Goal: Information Seeking & Learning: Learn about a topic

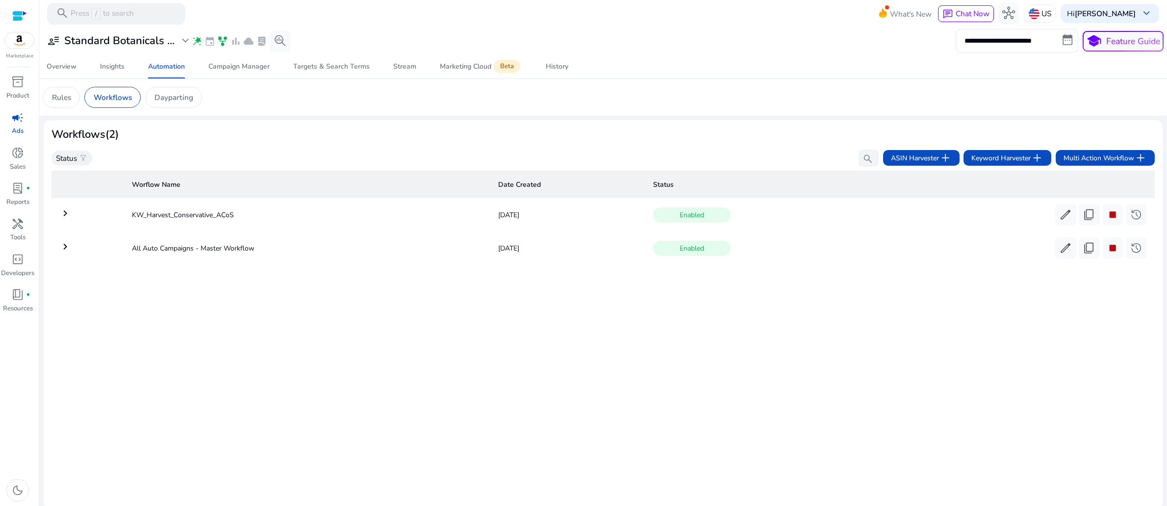
click at [286, 435] on div "Worflow Name Date Created Status keyboard_arrow_right KW_Harvest_Conservative_A…" at bounding box center [602, 334] width 1103 height 334
click at [69, 103] on p "Rules" at bounding box center [61, 97] width 19 height 11
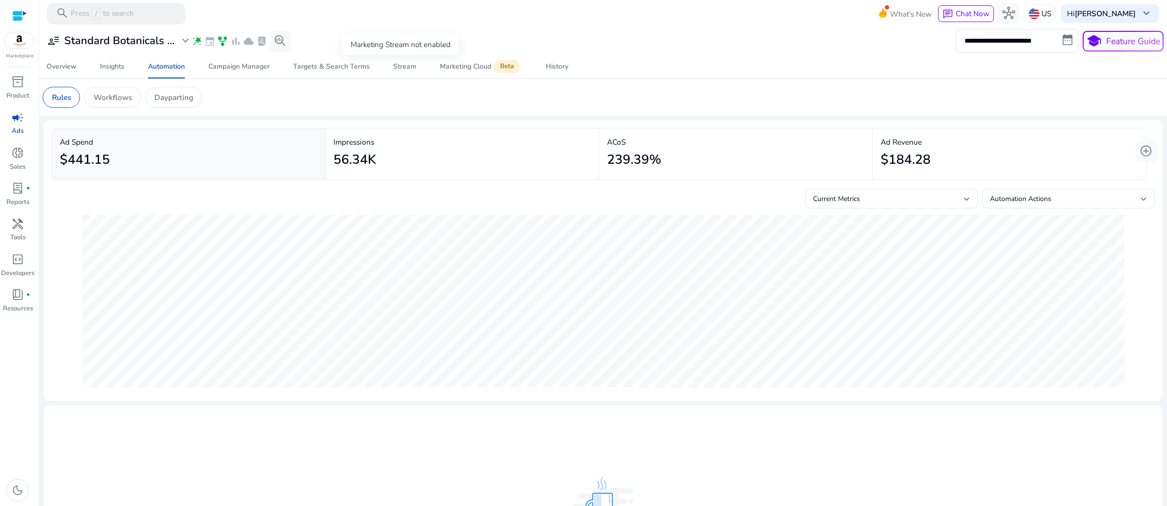
click at [241, 47] on span "bar_chart" at bounding box center [235, 41] width 11 height 11
click at [254, 47] on span "cloud" at bounding box center [248, 41] width 11 height 11
click at [267, 47] on span "lab_profile" at bounding box center [261, 41] width 11 height 11
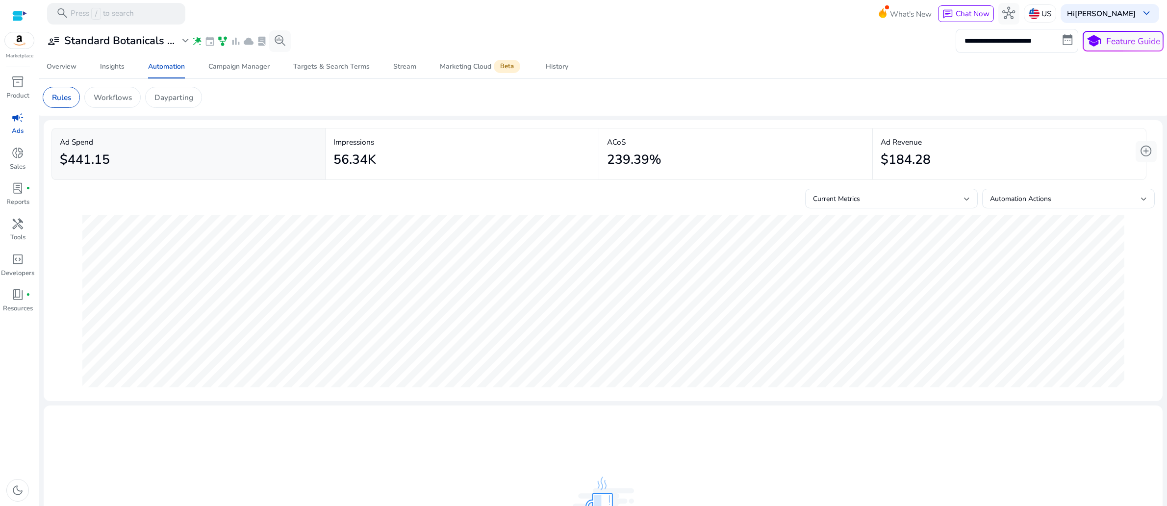
click at [267, 47] on span "lab_profile" at bounding box center [261, 41] width 11 height 11
click at [267, 41] on span "lab_profile" at bounding box center [261, 41] width 11 height 11
click at [286, 45] on span "search_insights" at bounding box center [280, 40] width 13 height 13
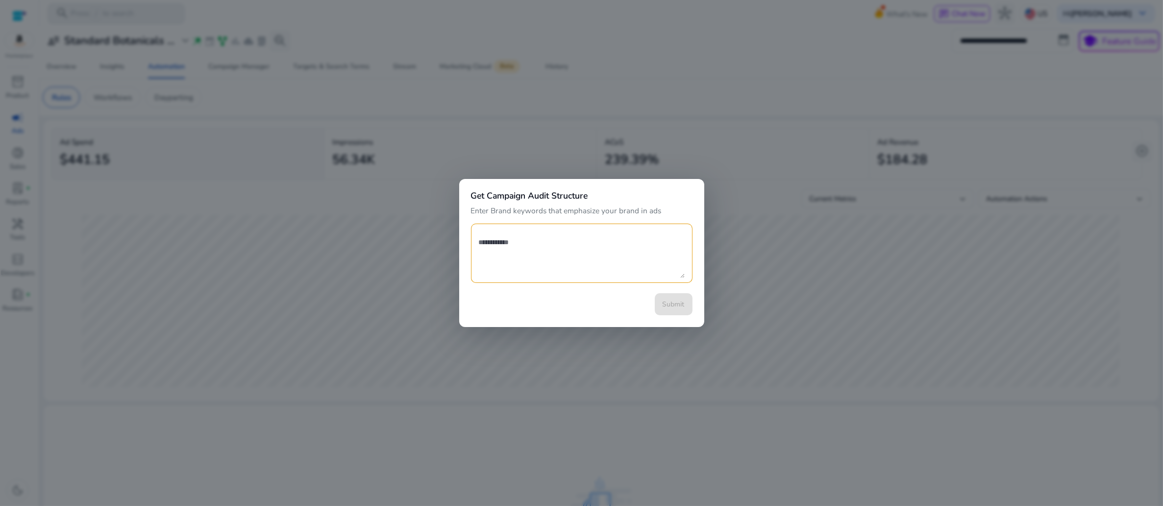
click at [418, 156] on div at bounding box center [581, 253] width 1163 height 506
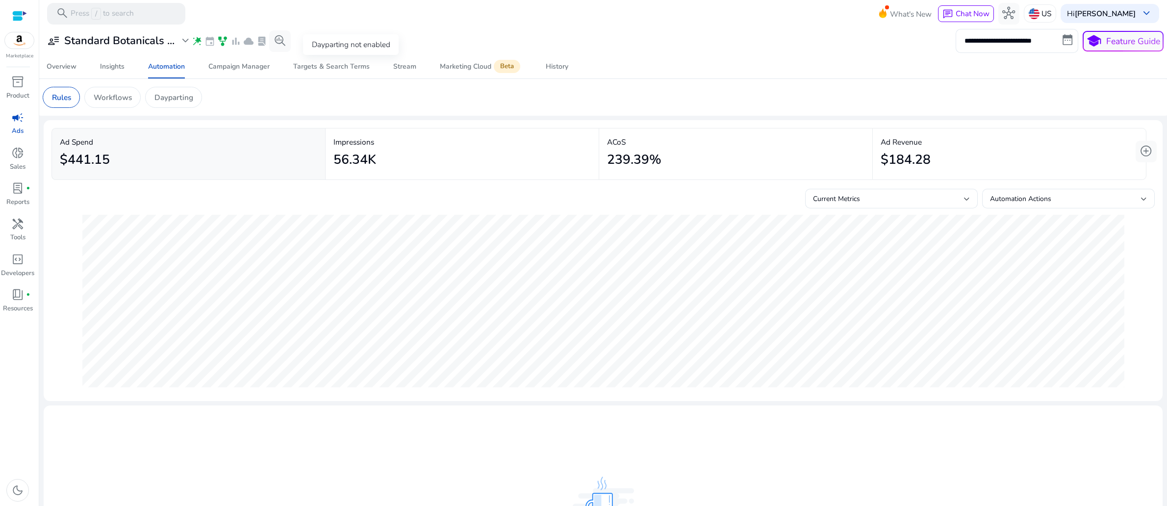
click at [215, 47] on span "event" at bounding box center [209, 41] width 11 height 11
click at [646, 40] on div "**********" at bounding box center [603, 41] width 1120 height 24
click at [286, 46] on span "search_insights" at bounding box center [280, 40] width 13 height 13
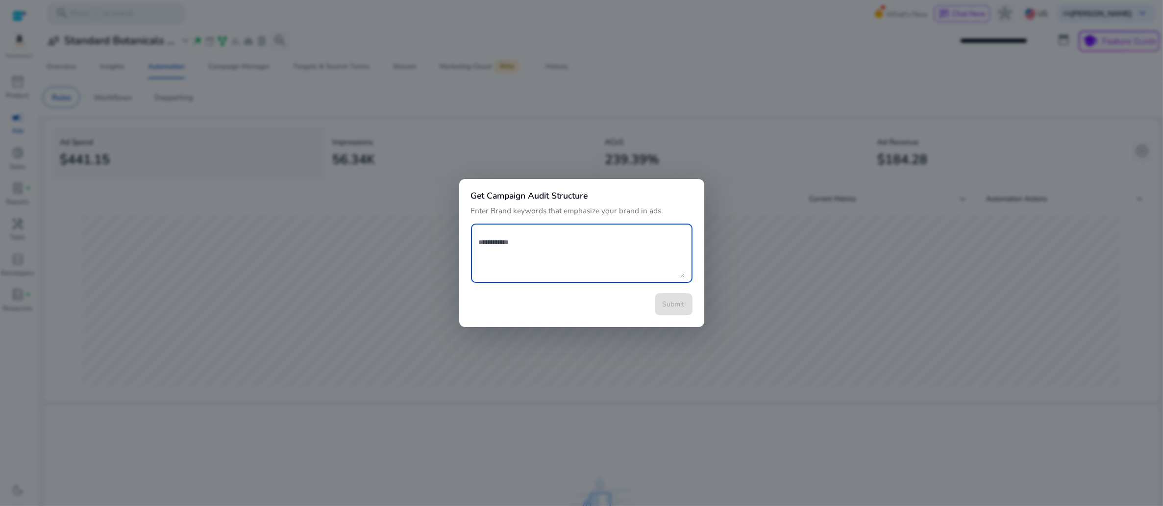
click at [513, 31] on div at bounding box center [581, 253] width 1163 height 506
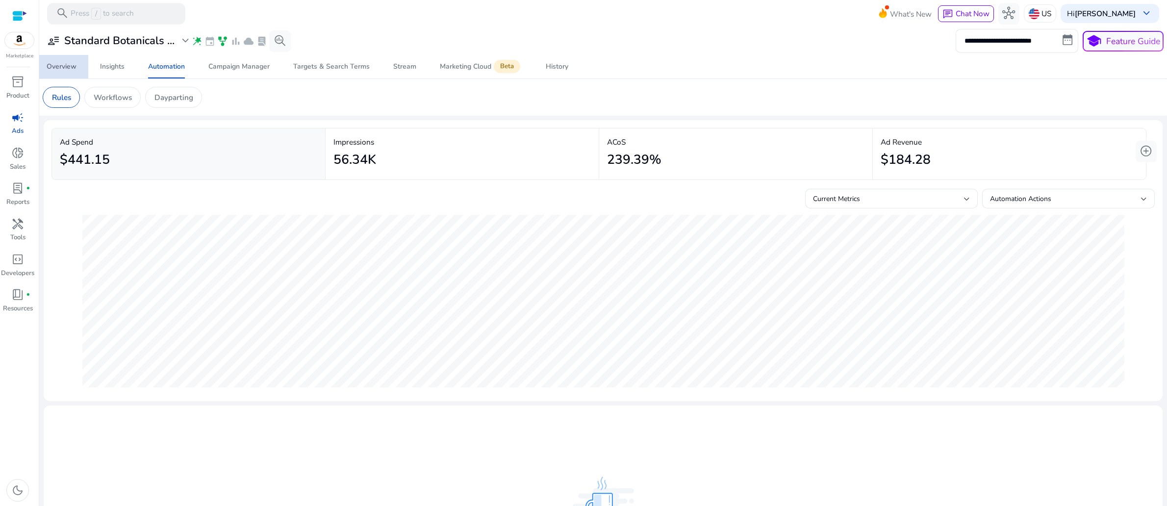
click at [67, 70] on div "Overview" at bounding box center [62, 66] width 30 height 7
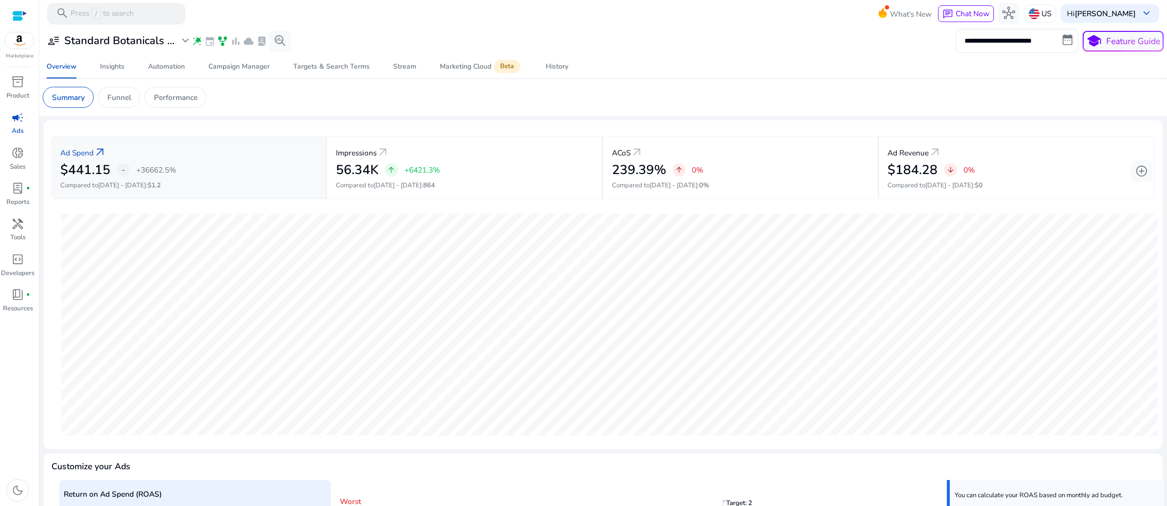
click at [176, 174] on p "+36662.5%" at bounding box center [156, 169] width 40 height 7
click at [440, 174] on p "+6421.3%" at bounding box center [421, 169] width 35 height 7
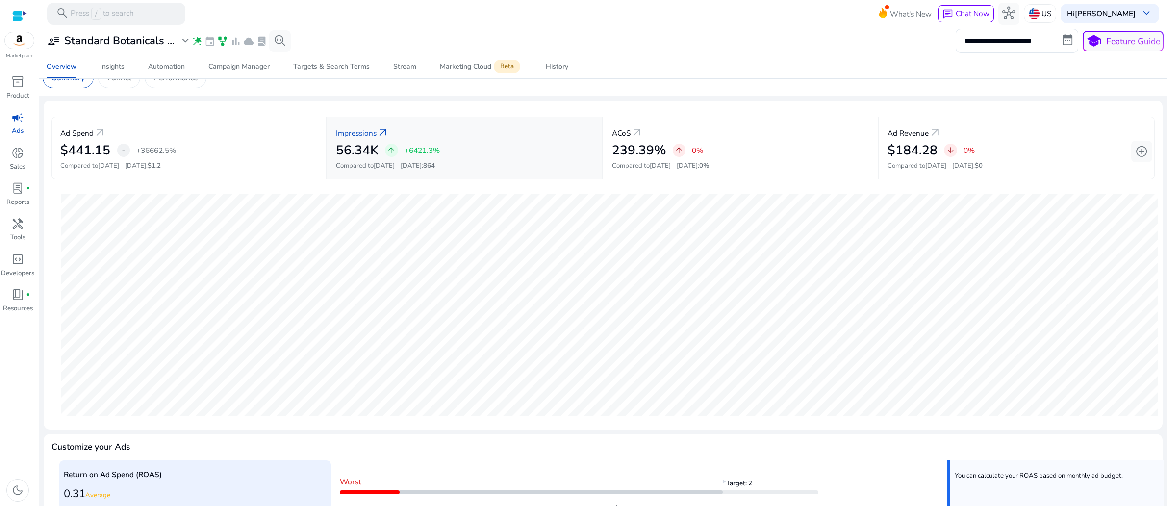
scroll to position [23, 0]
click at [108, 155] on h2 "$441.15" at bounding box center [85, 148] width 50 height 16
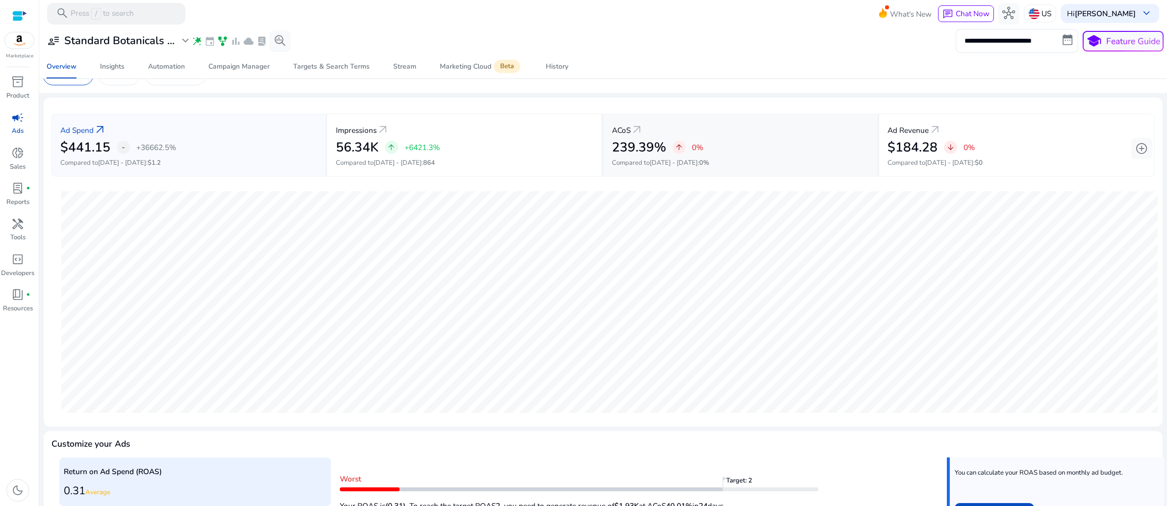
click at [652, 155] on h2 "239.39%" at bounding box center [639, 148] width 54 height 16
click at [922, 155] on h2 "$184.28" at bounding box center [912, 148] width 50 height 16
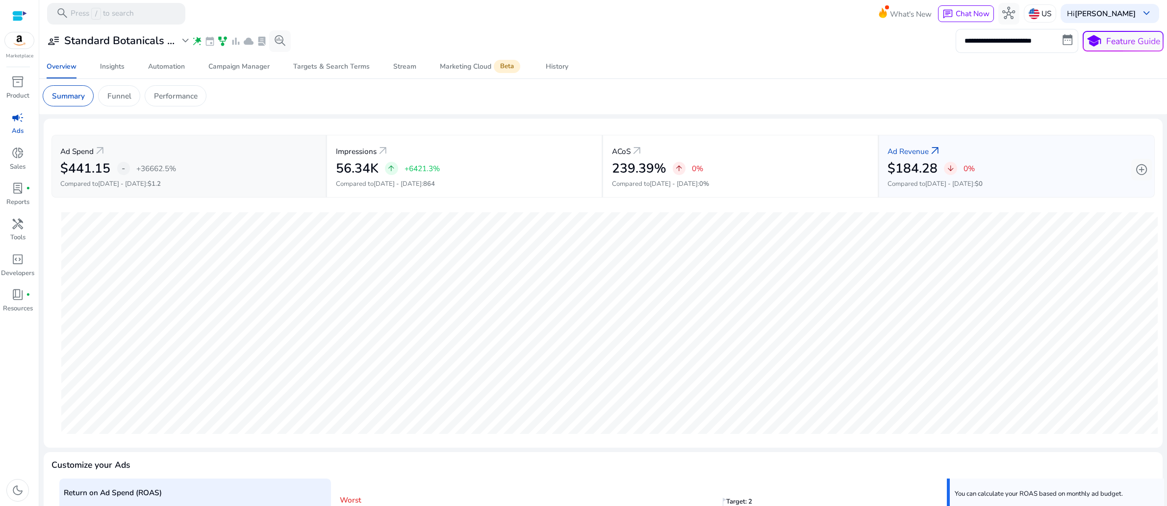
scroll to position [0, 0]
click at [114, 70] on div "Insights" at bounding box center [112, 66] width 25 height 7
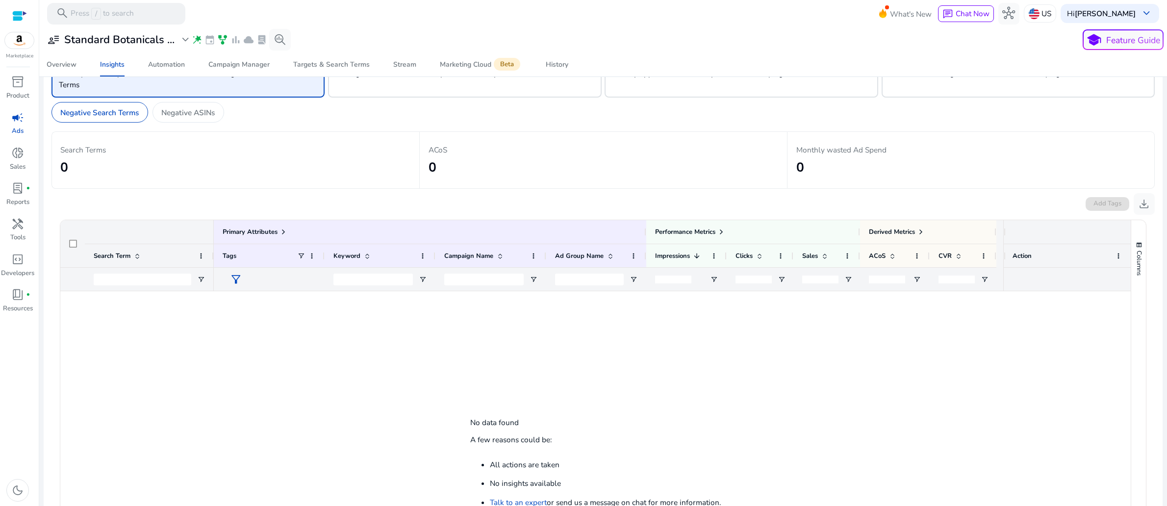
scroll to position [47, 0]
click at [162, 282] on input "Search Term Filter Input" at bounding box center [143, 277] width 98 height 12
click at [138, 288] on div at bounding box center [143, 276] width 98 height 23
click at [139, 282] on input "Search Term Filter Input" at bounding box center [143, 277] width 98 height 12
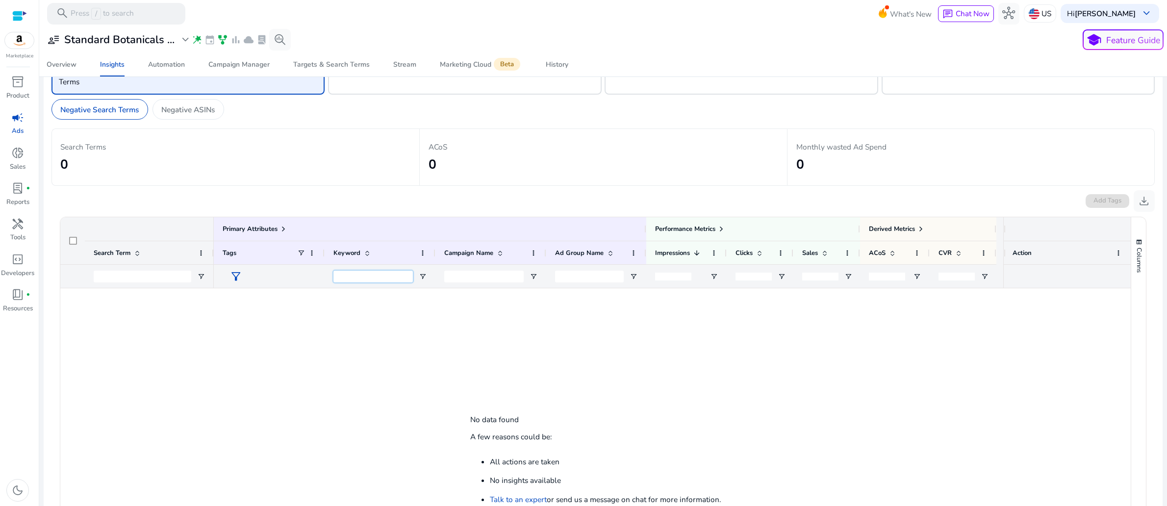
click at [368, 282] on input "Keyword Filter Input" at bounding box center [372, 277] width 79 height 12
click at [471, 282] on input "Campaign Name Filter Input" at bounding box center [483, 277] width 79 height 12
paste input "**********"
type input "**********"
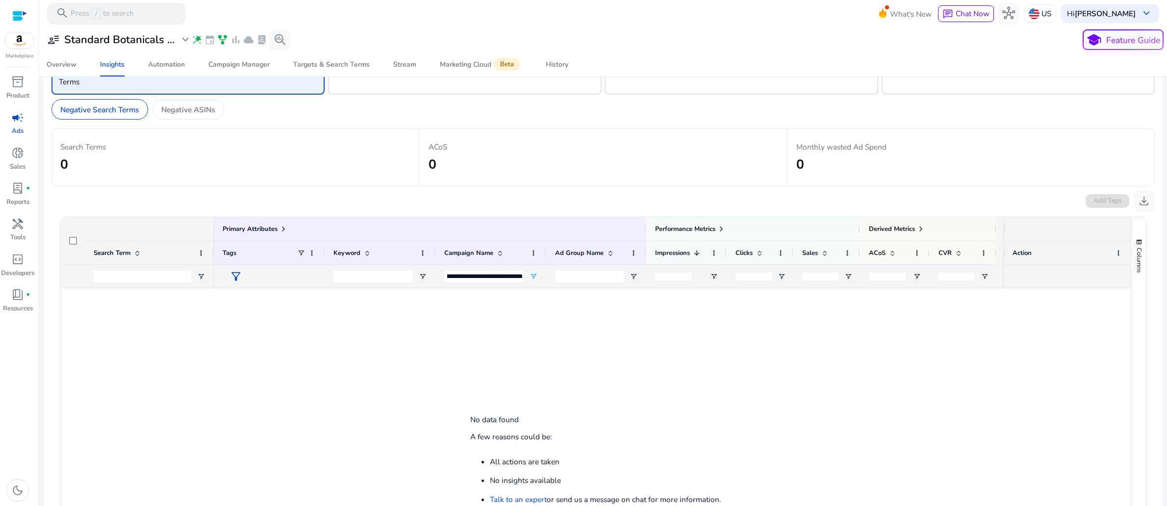
scroll to position [0, 0]
click at [451, 464] on div at bounding box center [609, 451] width 790 height 327
click at [148, 282] on input "Search Term Filter Input" at bounding box center [143, 277] width 98 height 12
type input "*****"
click at [199, 438] on div at bounding box center [595, 451] width 1070 height 327
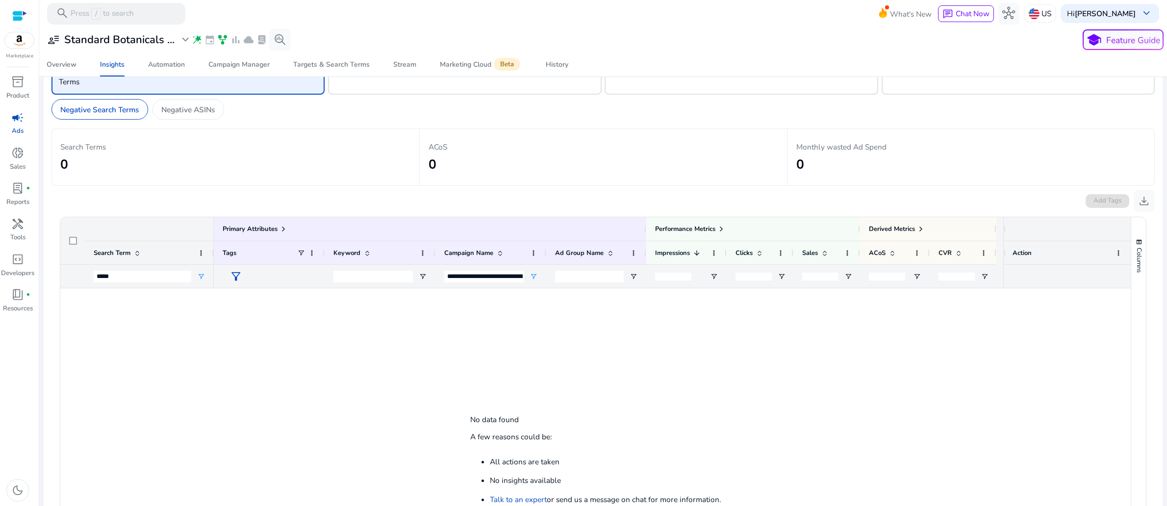
click at [199, 439] on div at bounding box center [595, 451] width 1070 height 327
click at [152, 68] on div "Automation" at bounding box center [166, 64] width 37 height 7
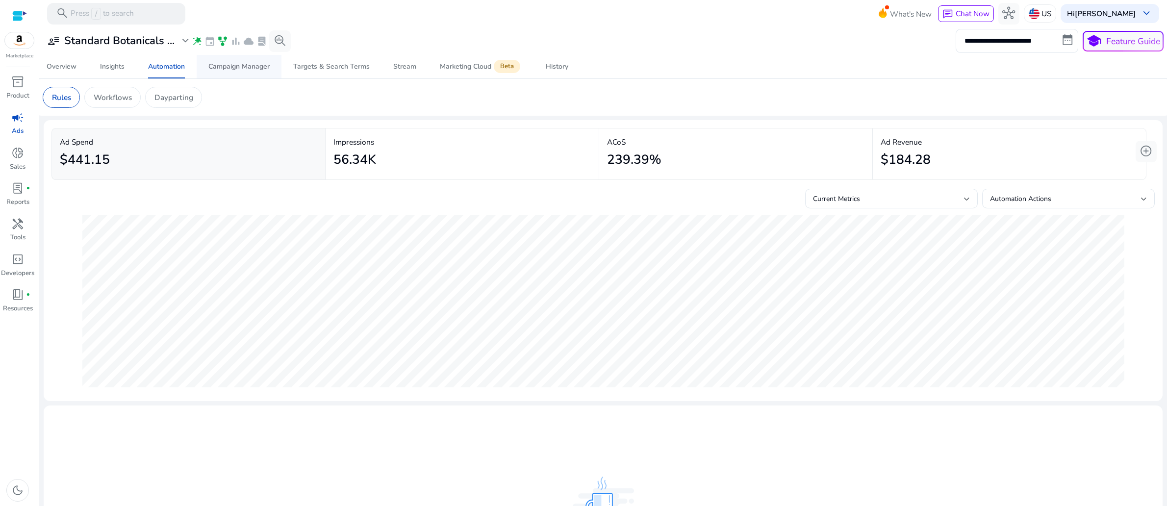
click at [229, 70] on div "Campaign Manager" at bounding box center [238, 66] width 61 height 7
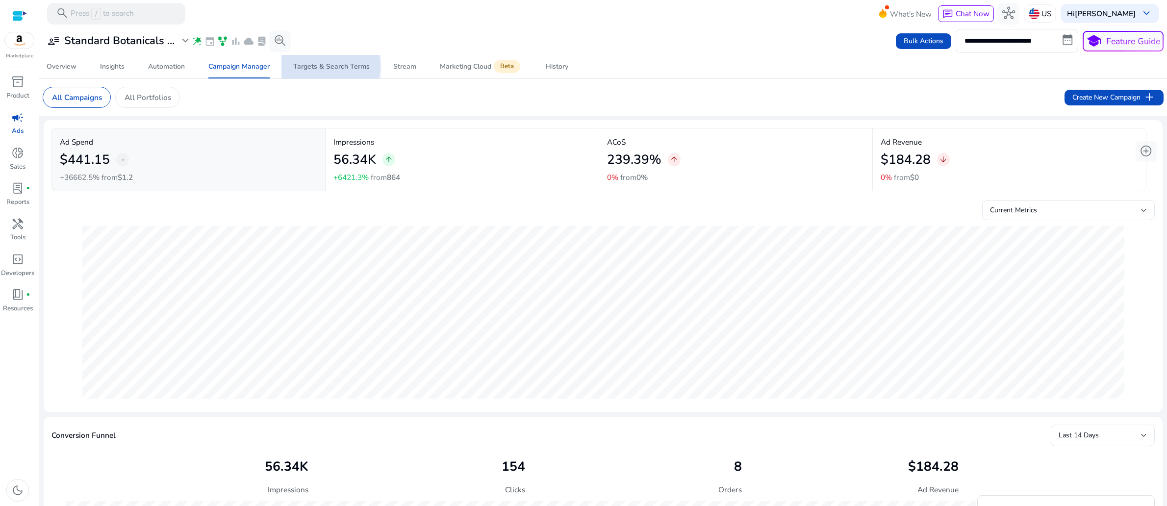
click at [310, 70] on div "Targets & Search Terms" at bounding box center [331, 66] width 76 height 7
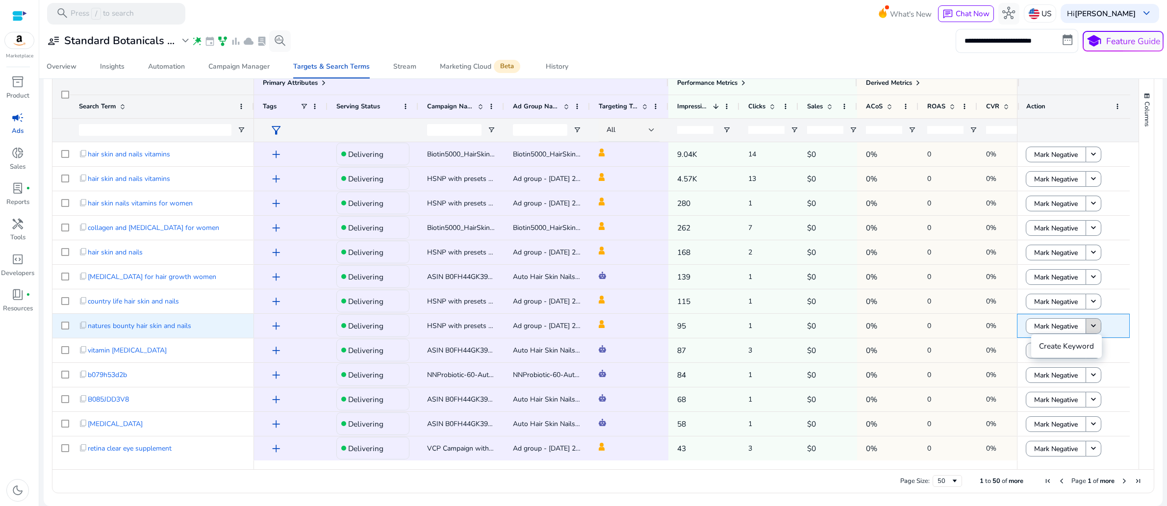
click at [1095, 326] on mat-icon "keyboard_arrow_down" at bounding box center [1093, 326] width 10 height 10
click at [1050, 326] on span "Mark Negative" at bounding box center [1056, 326] width 44 height 20
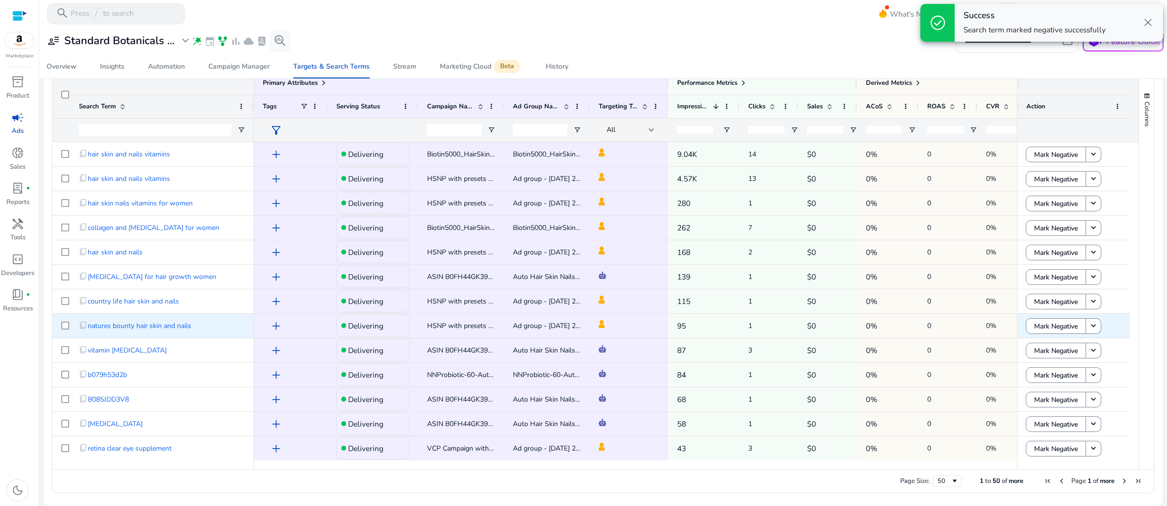
scroll to position [403, 0]
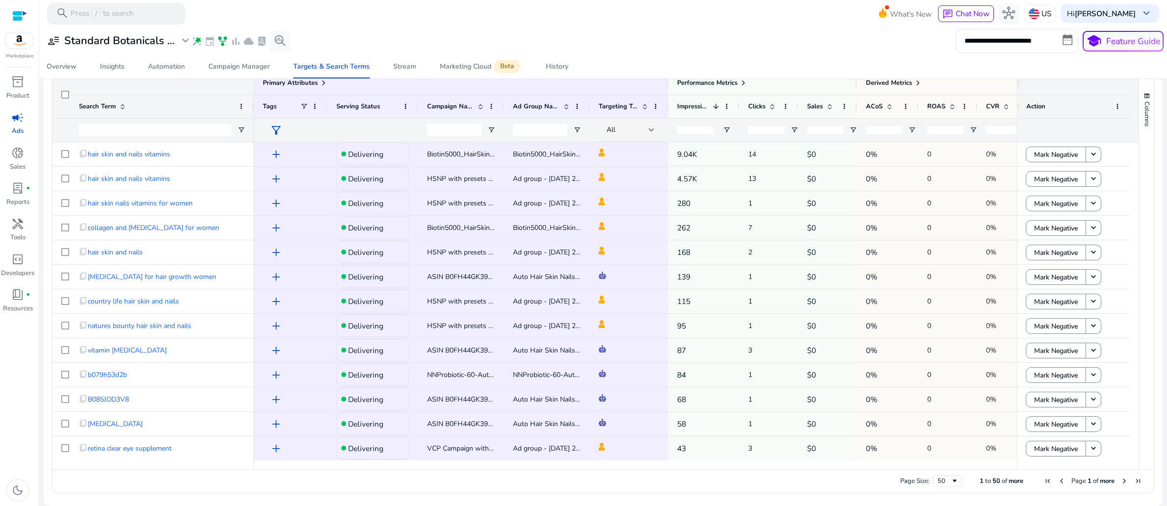
drag, startPoint x: 1129, startPoint y: 205, endPoint x: 1133, endPoint y: 261, distance: 56.0
click at [1134, 264] on div "Primary Attributes Search Term Tags 1" at bounding box center [602, 270] width 1101 height 398
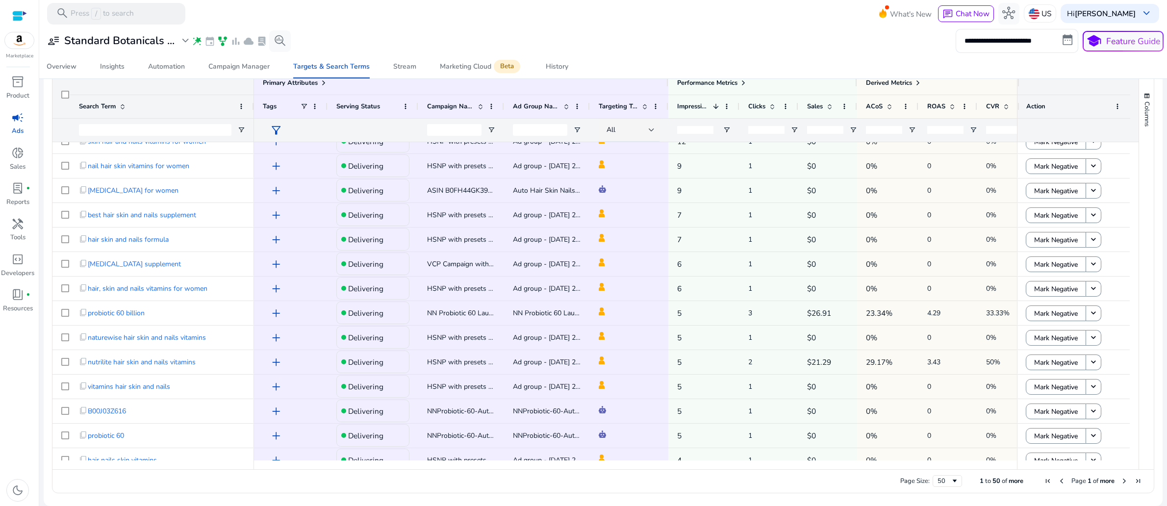
scroll to position [0, 0]
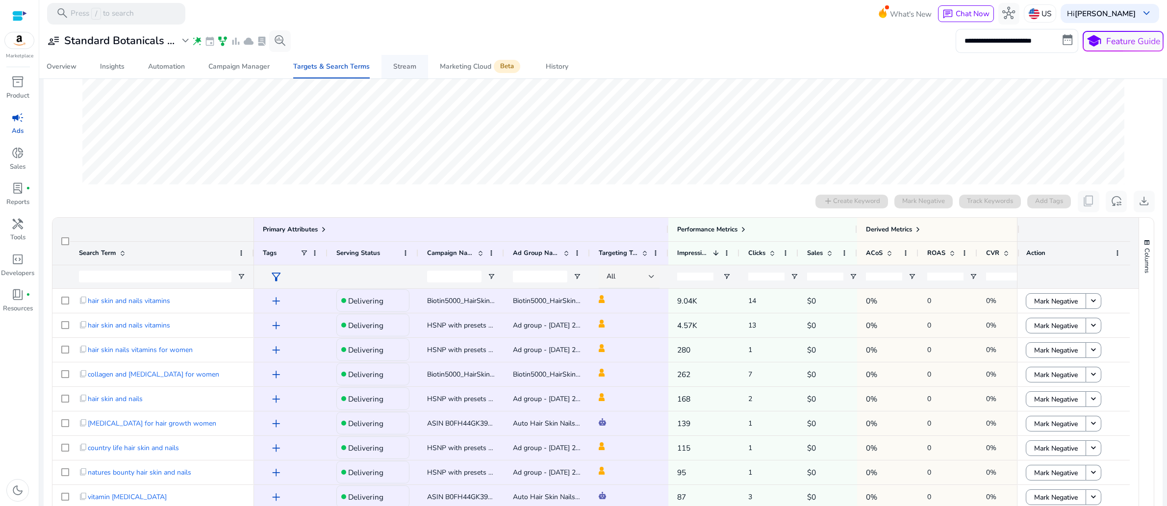
click at [394, 70] on div "Stream" at bounding box center [404, 66] width 23 height 7
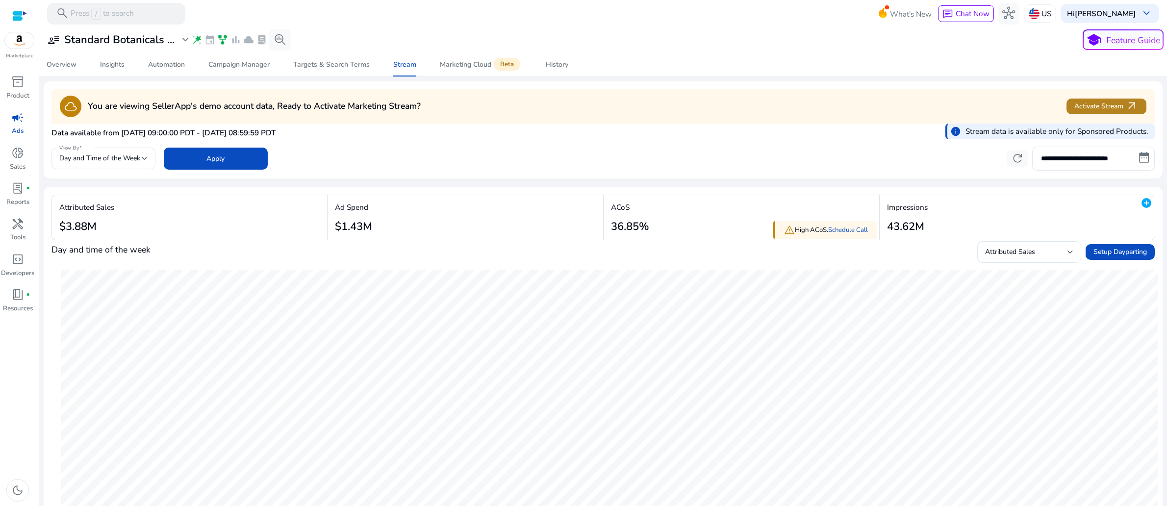
click at [1084, 113] on span "Activate Stream arrow_outward" at bounding box center [1106, 106] width 64 height 13
click at [458, 69] on div "Marketing Cloud Beta" at bounding box center [481, 64] width 82 height 9
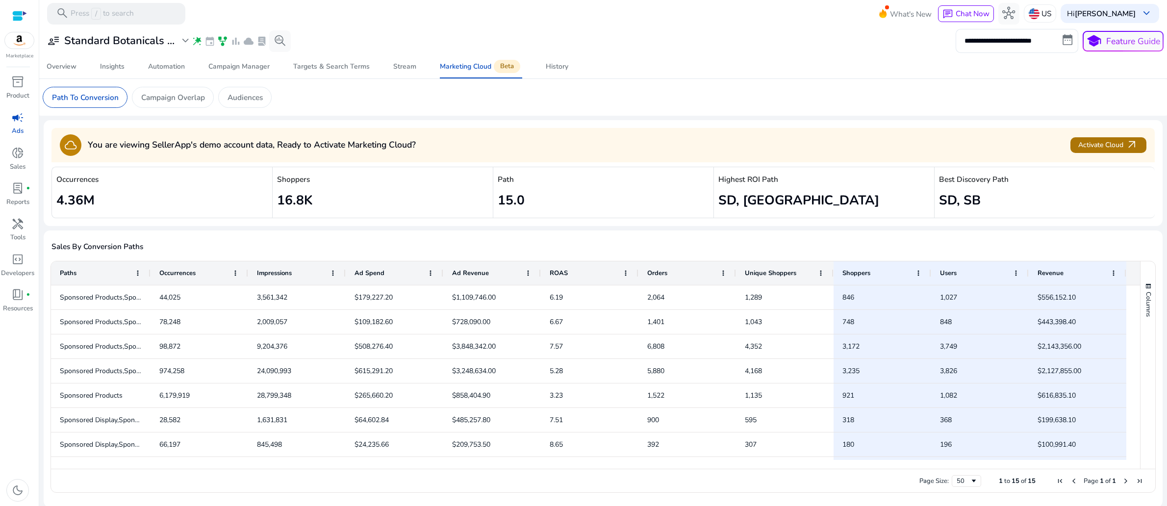
click at [1098, 151] on span "Activate Cloud arrow_outward" at bounding box center [1108, 145] width 60 height 13
click at [1111, 48] on button "school Feature Guide" at bounding box center [1122, 41] width 81 height 21
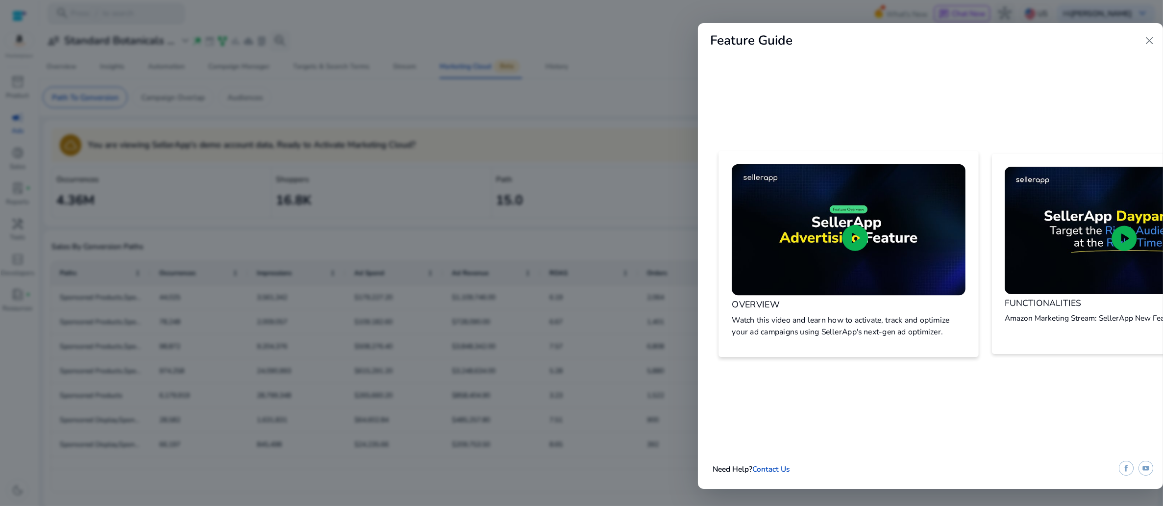
click at [860, 223] on span "play_circle" at bounding box center [855, 238] width 31 height 31
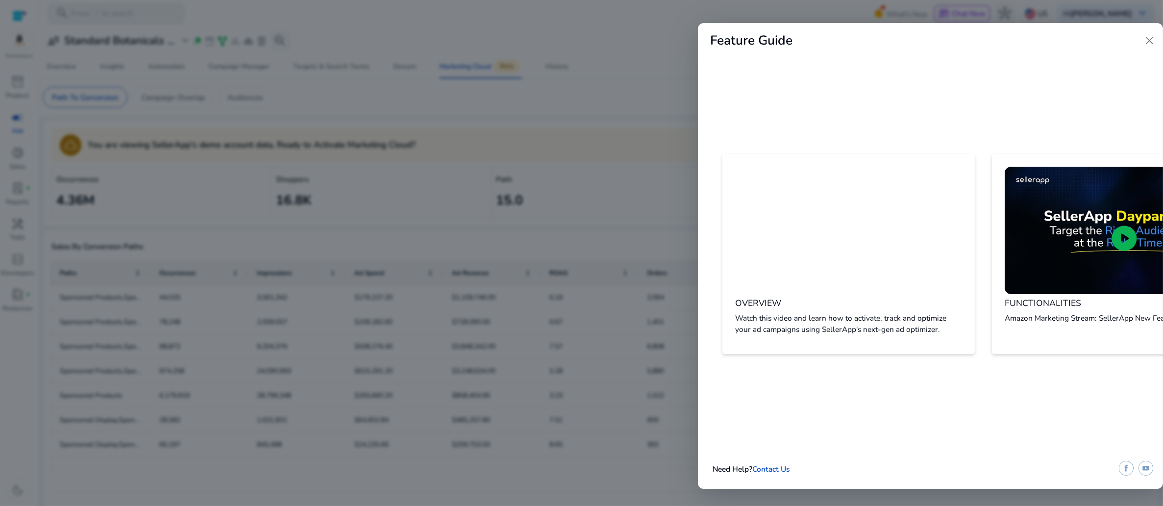
drag, startPoint x: 739, startPoint y: 362, endPoint x: 877, endPoint y: 365, distance: 137.8
click at [882, 366] on div "OVERVIEW Watch this video and learn how to activate, track and optimize your ad…" at bounding box center [930, 254] width 465 height 230
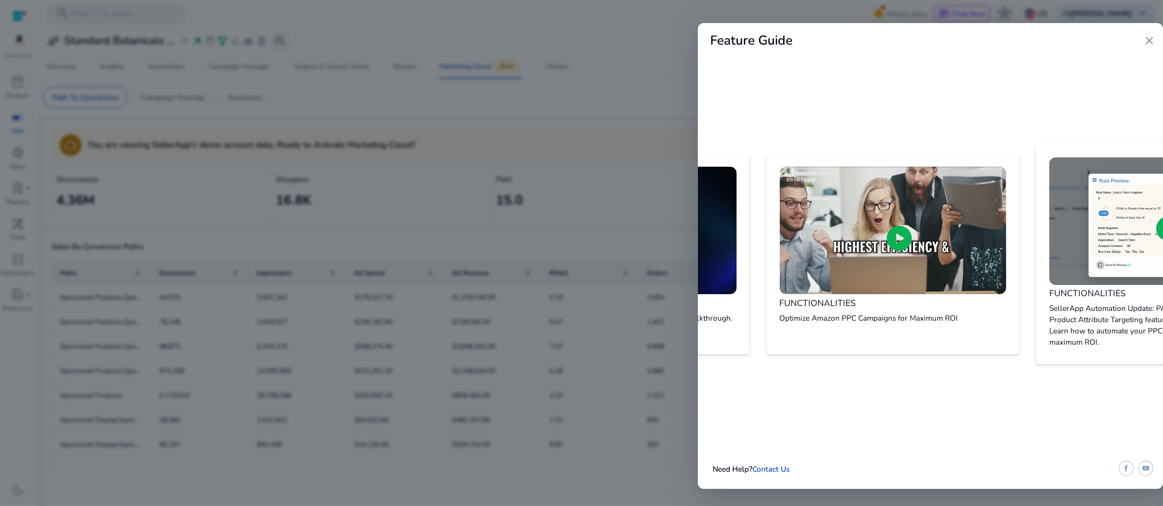
scroll to position [0, 534]
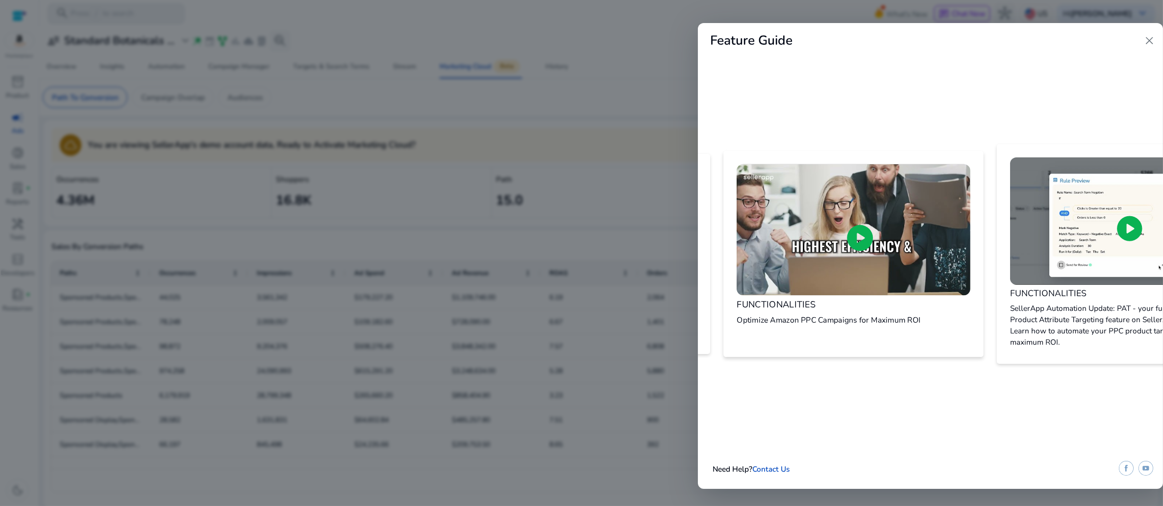
click at [833, 199] on img at bounding box center [853, 229] width 233 height 131
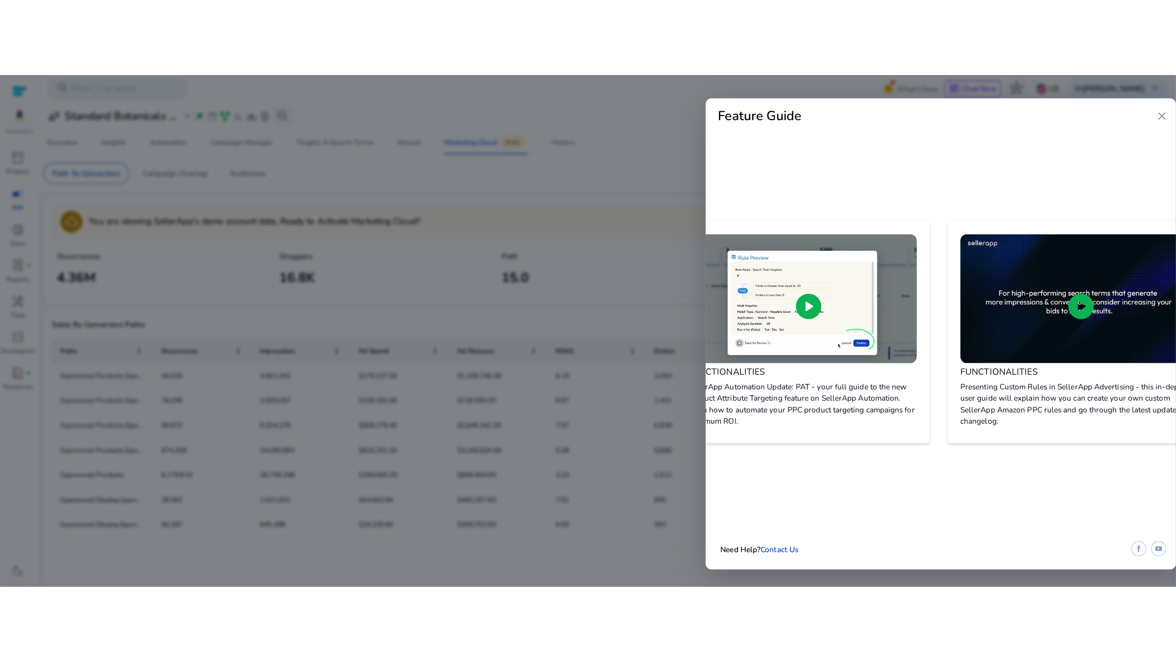
scroll to position [0, 849]
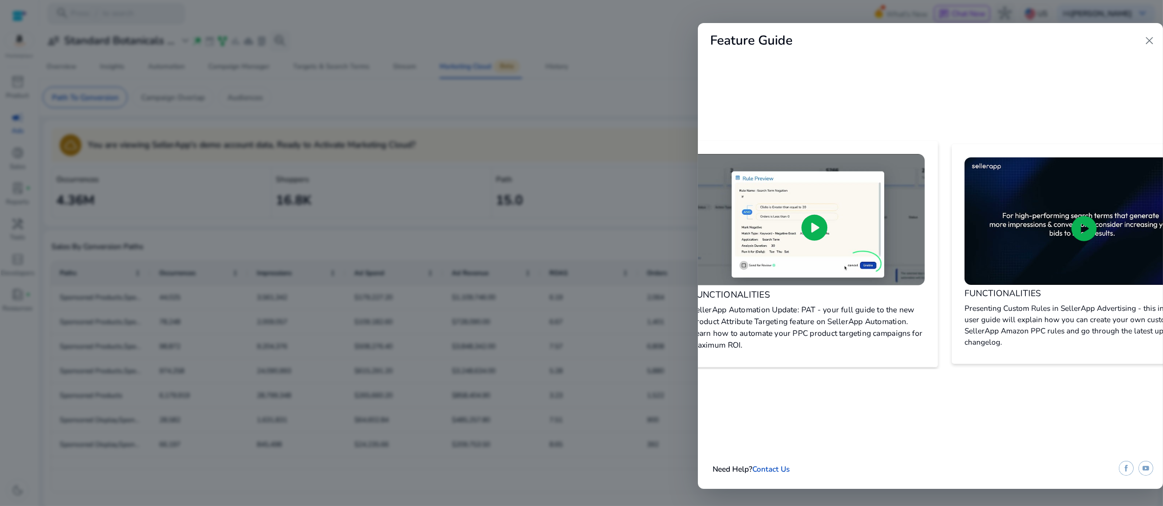
click at [830, 213] on span "play_circle" at bounding box center [814, 228] width 31 height 31
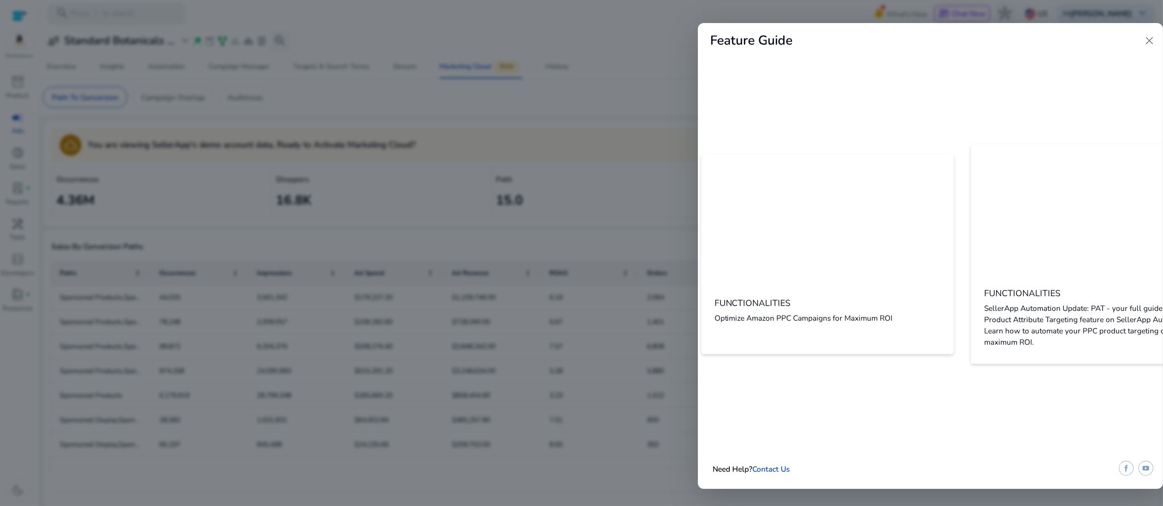
scroll to position [0, 560]
click at [1143, 47] on span "close" at bounding box center [1149, 40] width 13 height 13
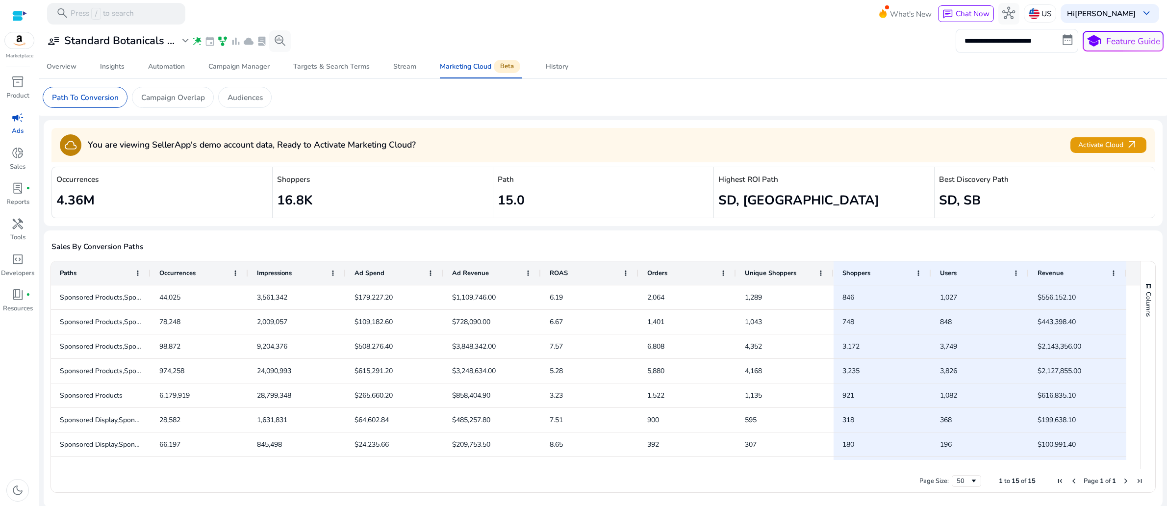
click at [954, 103] on app-sa-custom-tab "Path To Conversion Campaign Overlap Audiences" at bounding box center [603, 97] width 1120 height 21
click at [1106, 48] on p "Feature Guide" at bounding box center [1133, 41] width 54 height 13
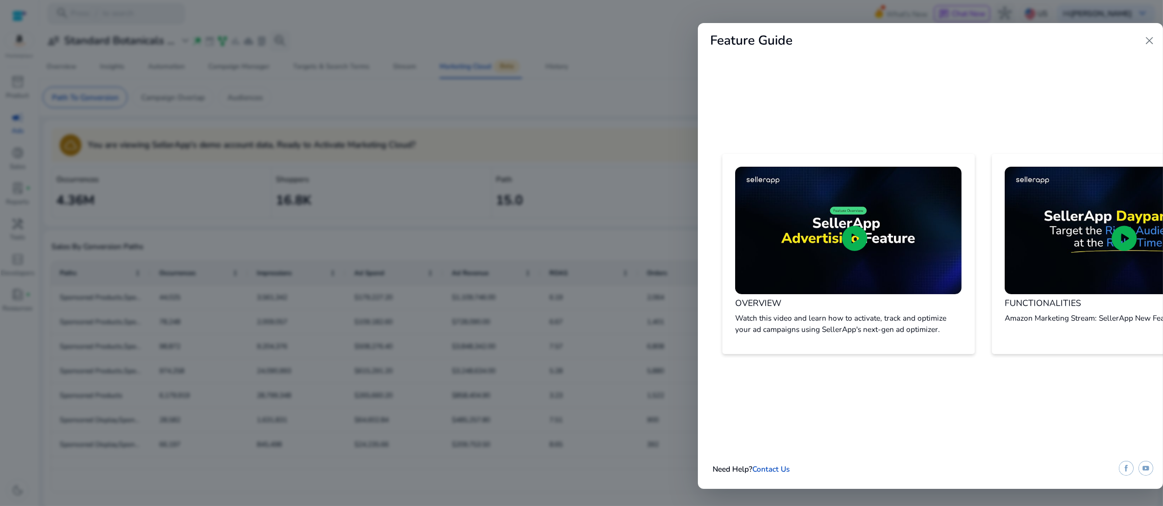
drag, startPoint x: 756, startPoint y: 362, endPoint x: 794, endPoint y: 366, distance: 37.9
click at [812, 366] on div "play_circle OVERVIEW Watch this video and learn how to activate, track and opti…" at bounding box center [930, 254] width 465 height 230
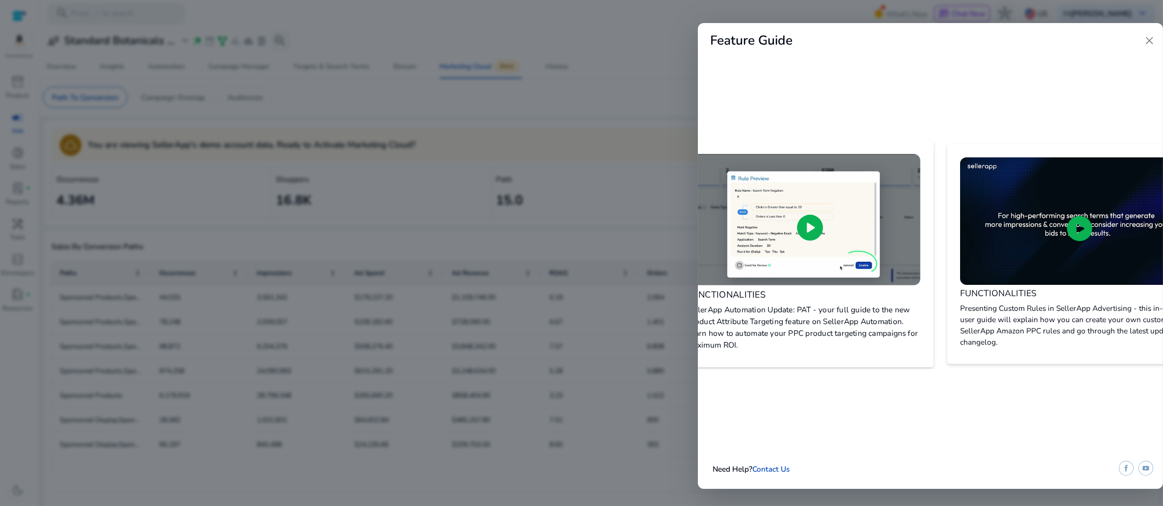
scroll to position [0, 852]
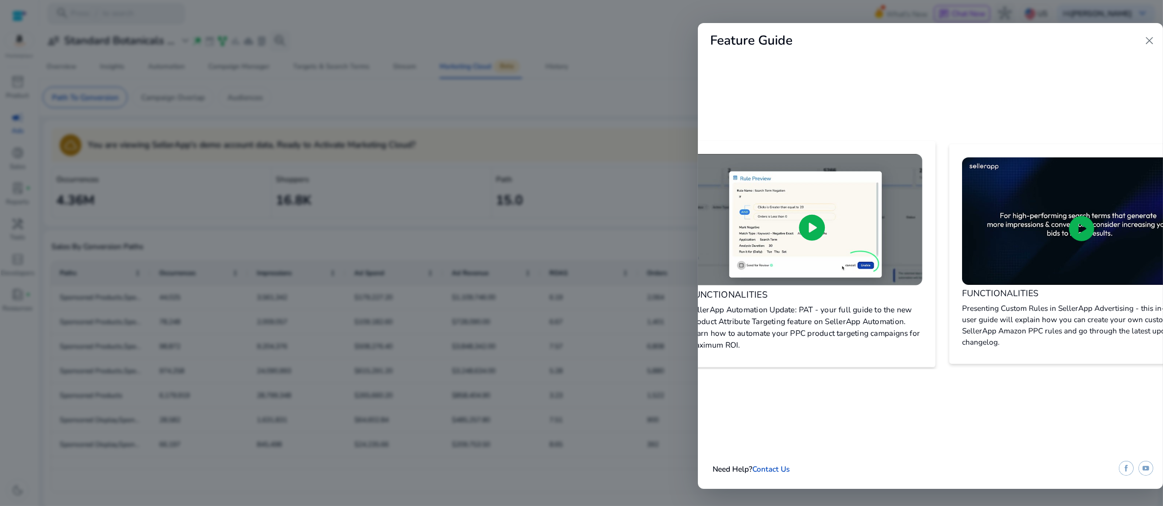
click at [828, 213] on span "play_circle" at bounding box center [811, 228] width 31 height 31
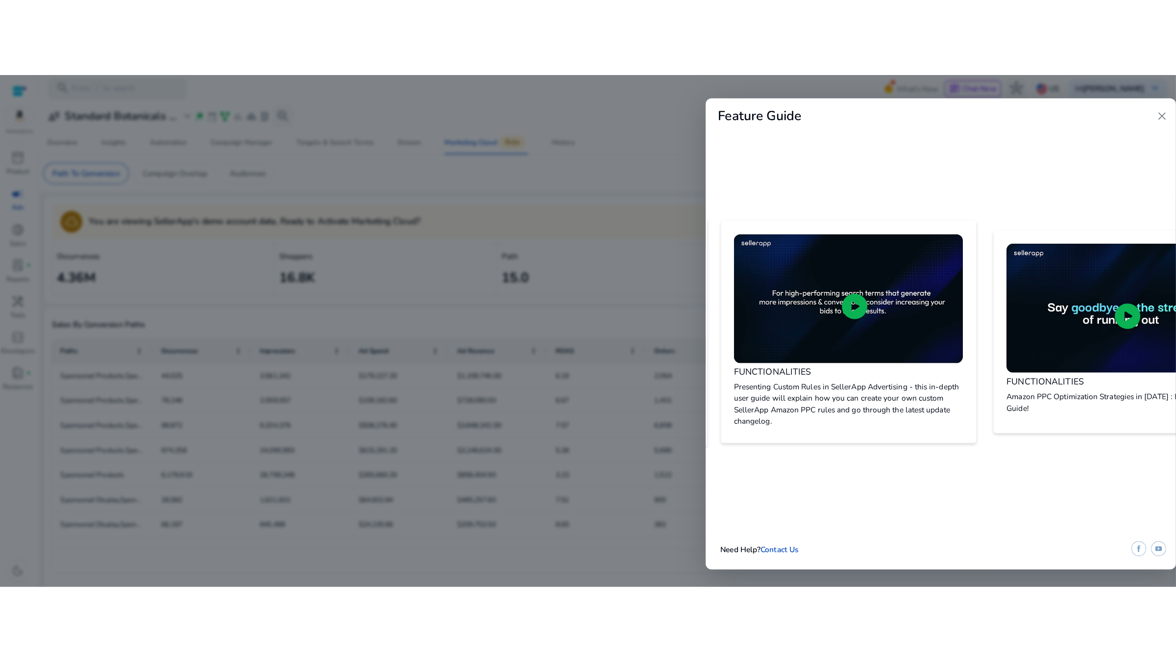
scroll to position [0, 1135]
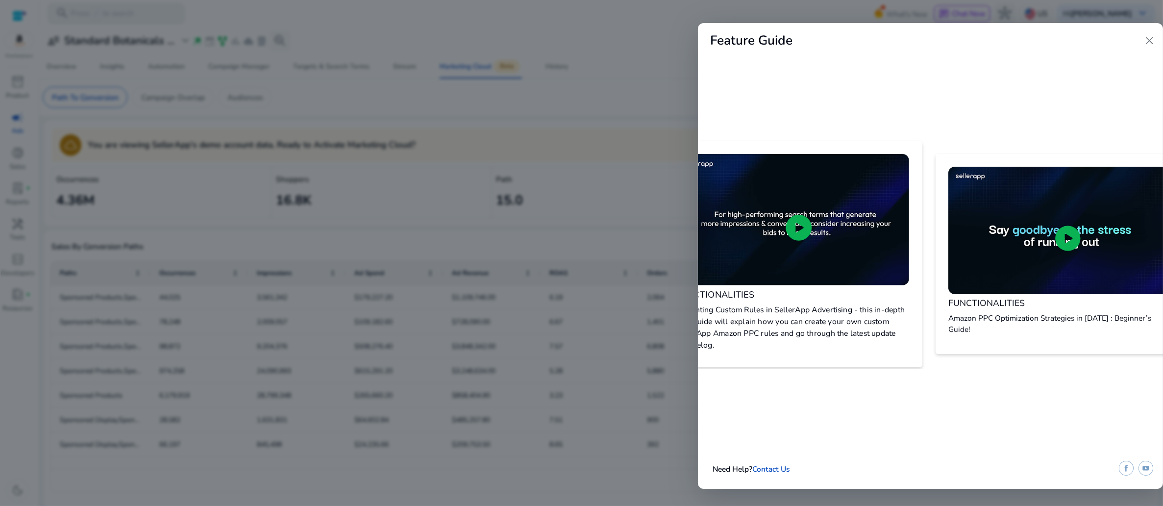
click at [815, 213] on span "play_circle" at bounding box center [798, 228] width 31 height 31
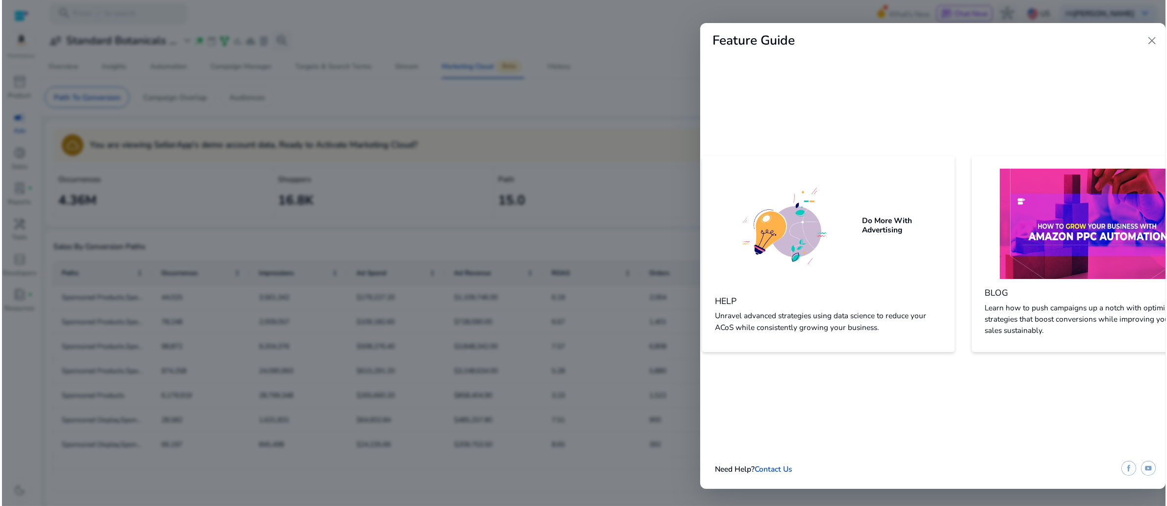
scroll to position [0, 2423]
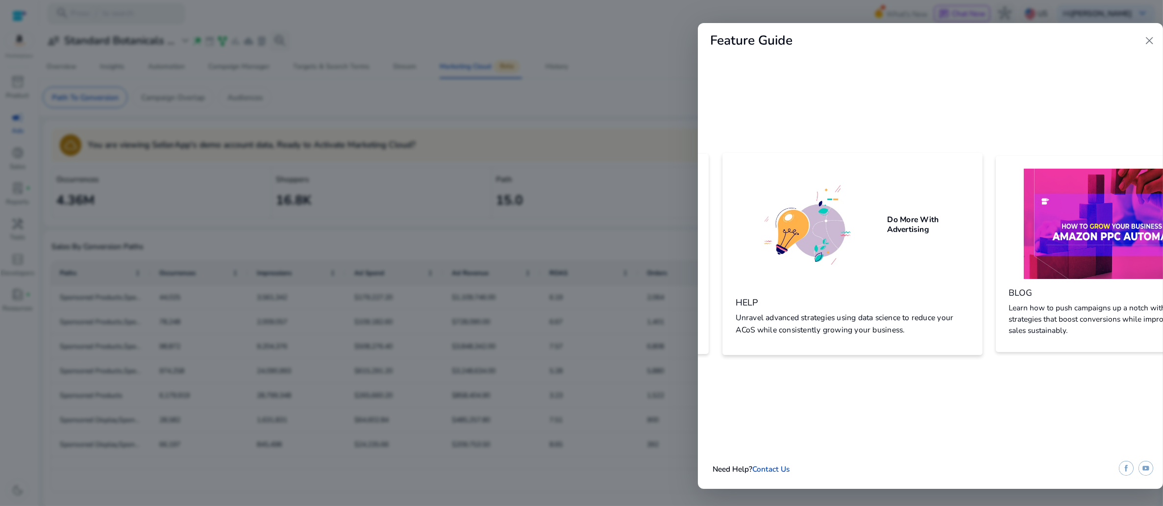
click at [887, 225] on img at bounding box center [811, 222] width 151 height 83
click at [582, 129] on div at bounding box center [581, 253] width 1163 height 506
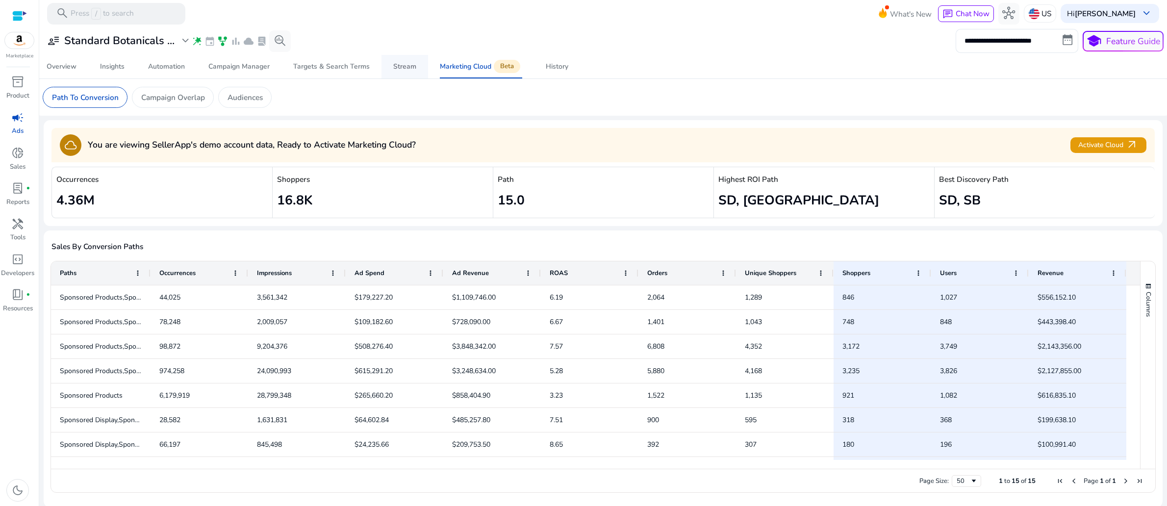
click at [395, 70] on div "Stream" at bounding box center [404, 66] width 23 height 7
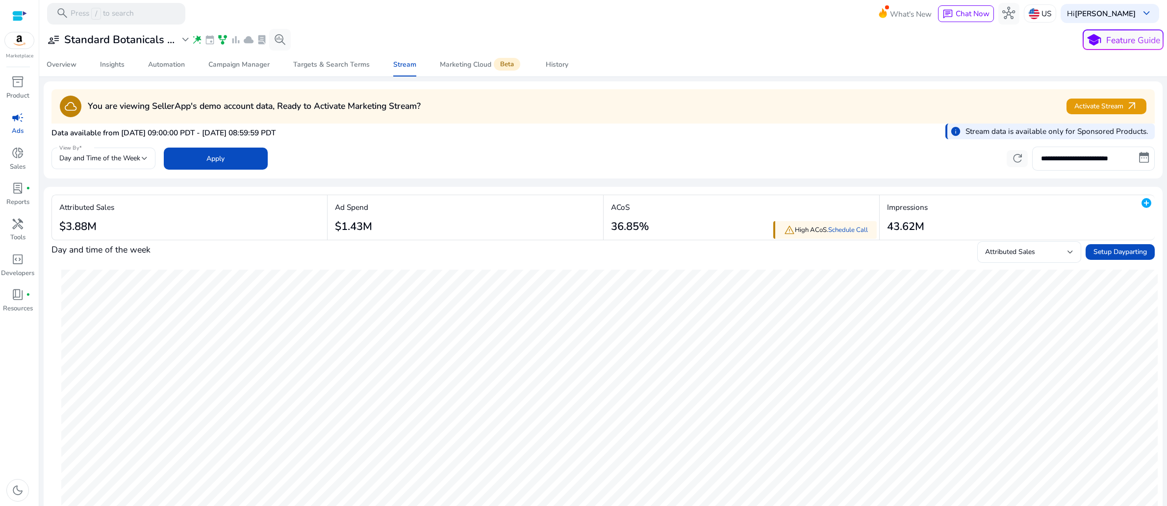
click at [647, 171] on div "**********" at bounding box center [602, 158] width 1103 height 26
click at [224, 164] on span "Apply" at bounding box center [215, 158] width 18 height 10
click at [890, 13] on span "What's New" at bounding box center [911, 13] width 42 height 17
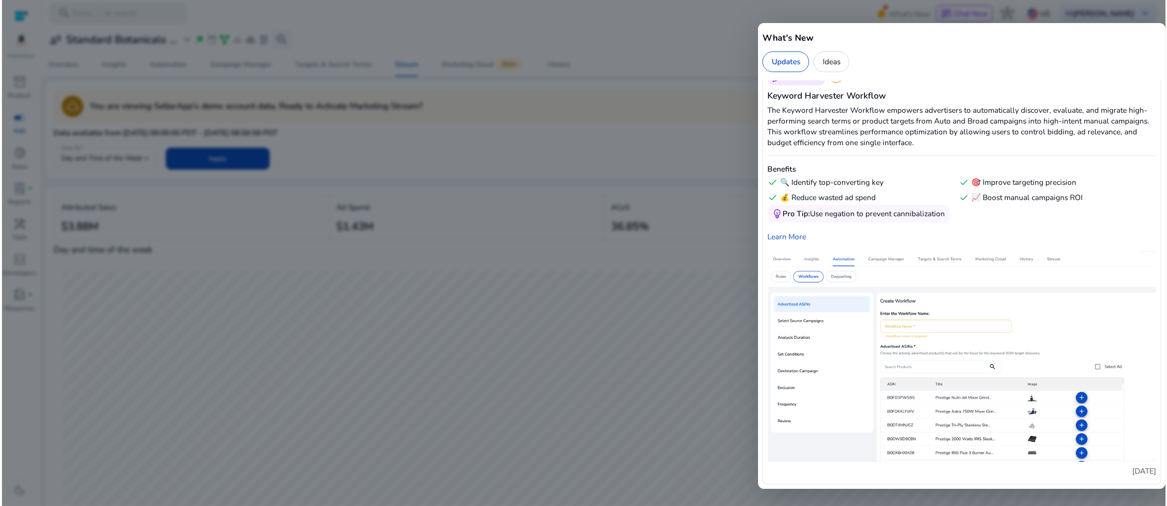
scroll to position [2627, 0]
click at [664, 36] on div at bounding box center [581, 253] width 1163 height 506
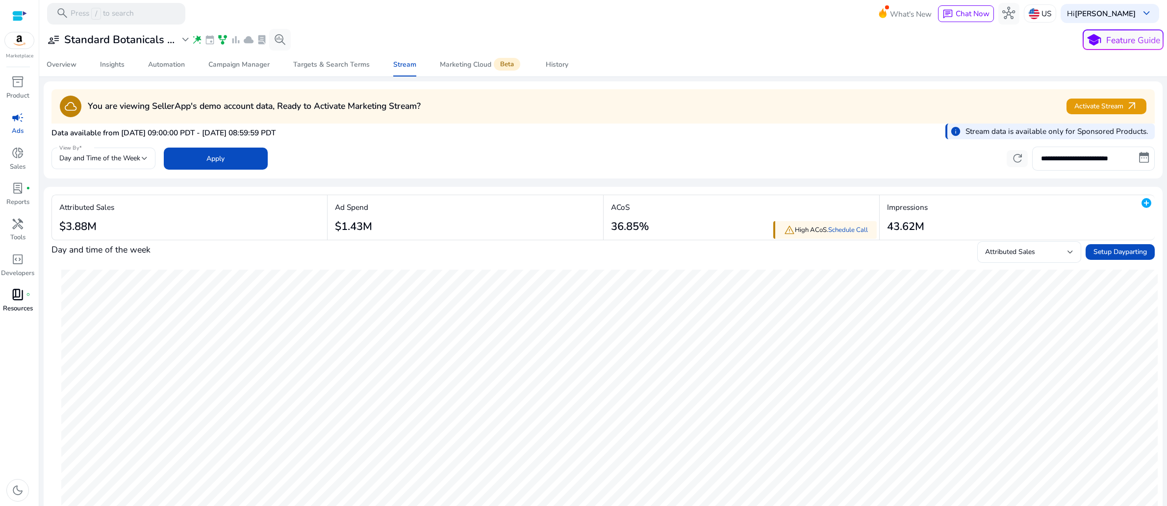
click at [11, 301] on span "book_4" at bounding box center [17, 294] width 13 height 13
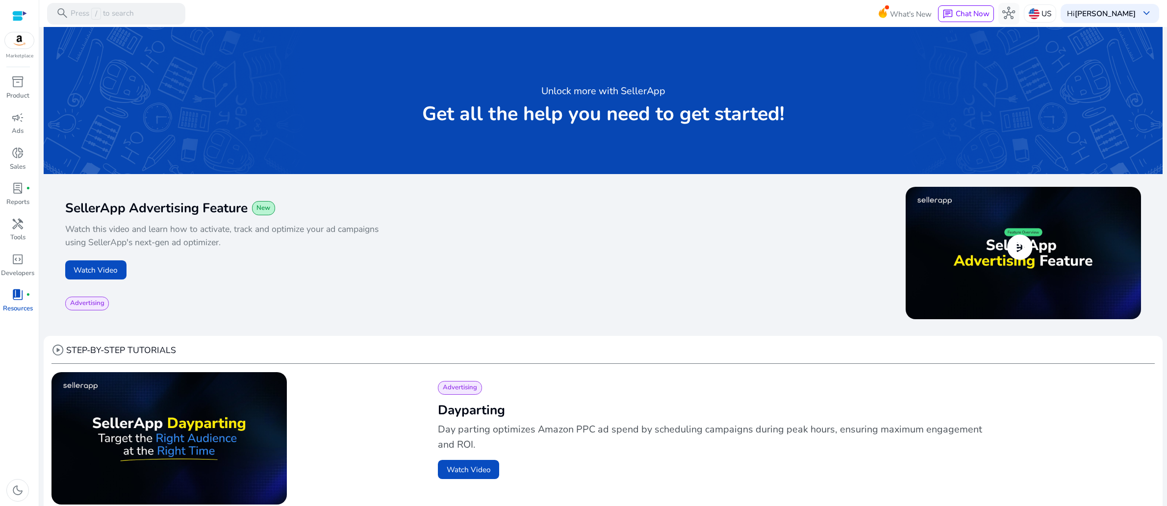
click at [1015, 263] on span "play_circle" at bounding box center [1019, 247] width 30 height 30
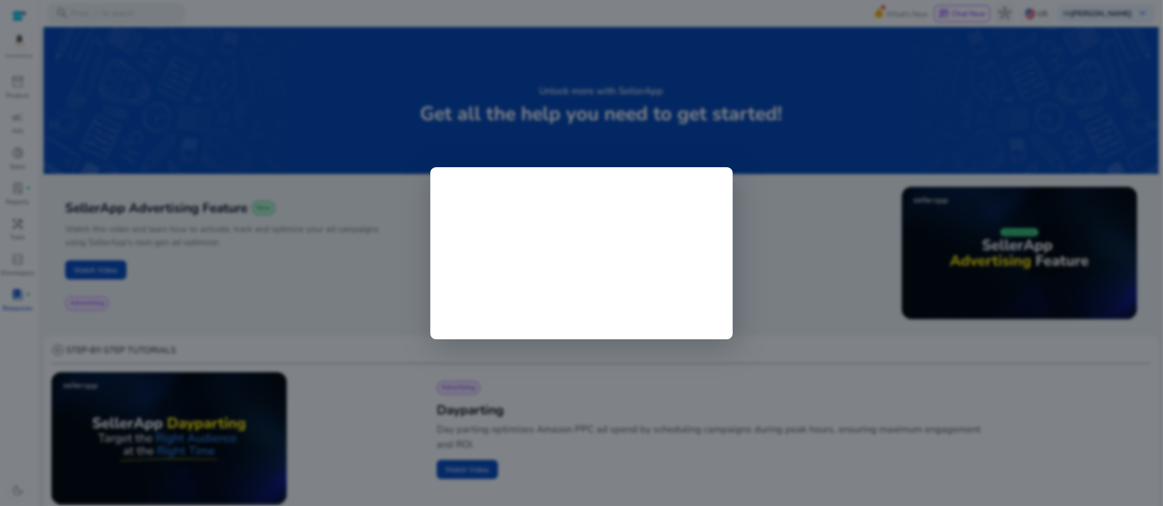
click at [362, 348] on div at bounding box center [581, 253] width 1163 height 506
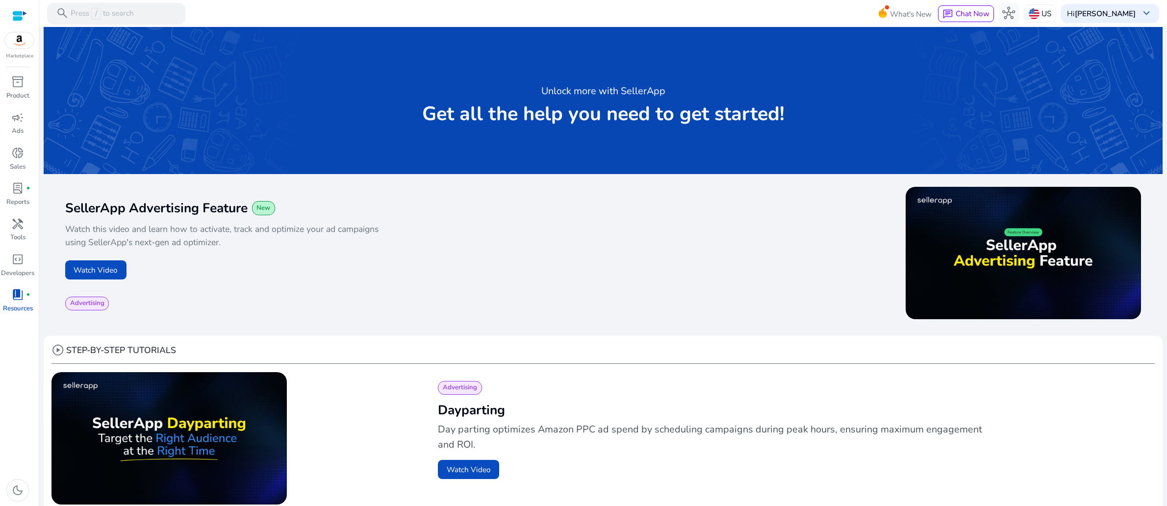
click at [270, 204] on span "New" at bounding box center [263, 208] width 14 height 9
click at [113, 279] on button "Watch Video" at bounding box center [95, 269] width 61 height 19
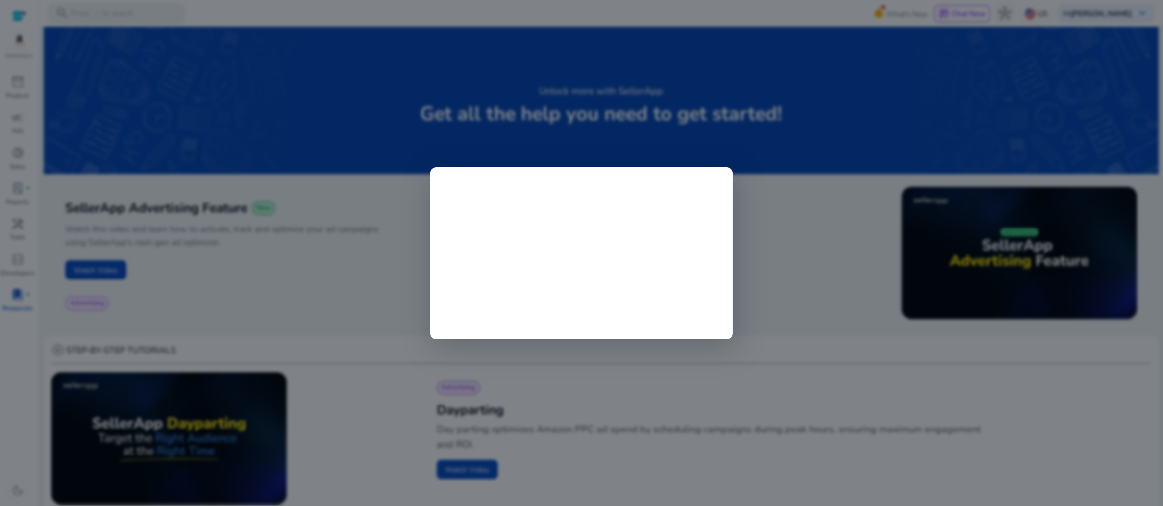
drag, startPoint x: 307, startPoint y: 314, endPoint x: 299, endPoint y: 311, distance: 9.3
click at [307, 314] on div at bounding box center [581, 253] width 1163 height 506
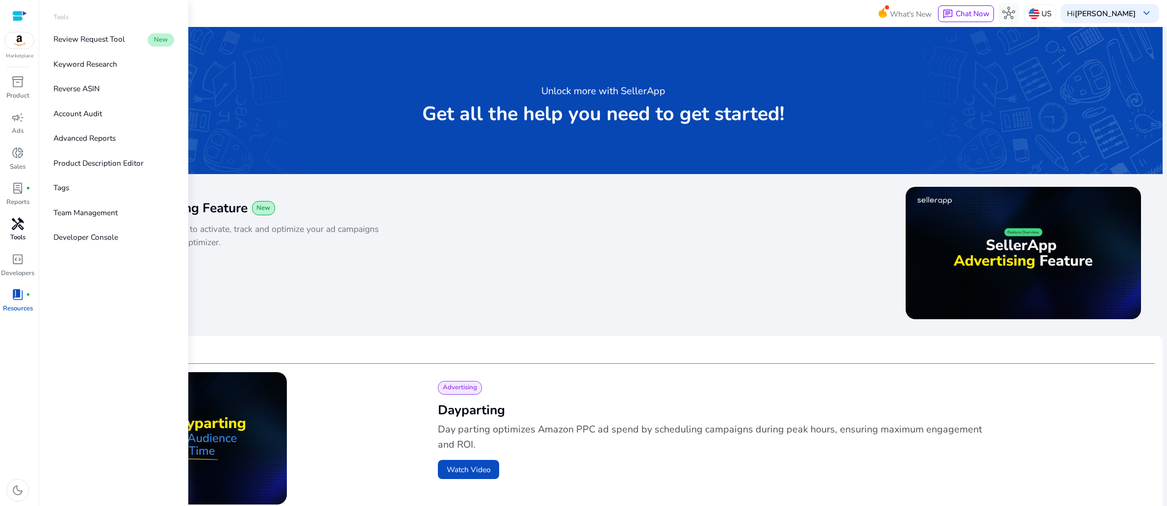
click at [11, 230] on span "handyman" at bounding box center [17, 224] width 13 height 13
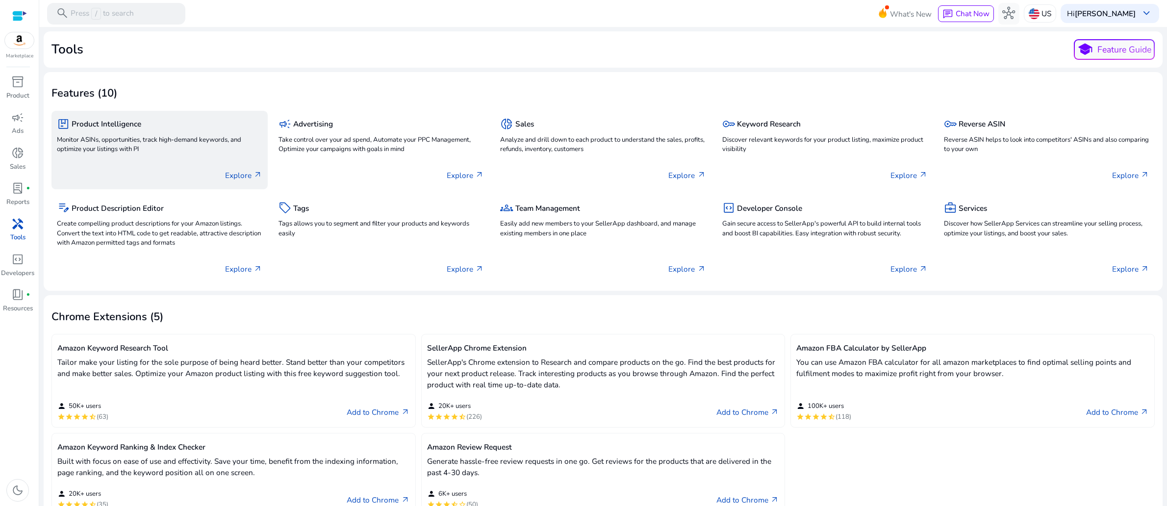
click at [179, 155] on p "Monitor ASINs, opportunities, track high-demand keywords, and optimize your lis…" at bounding box center [159, 145] width 205 height 20
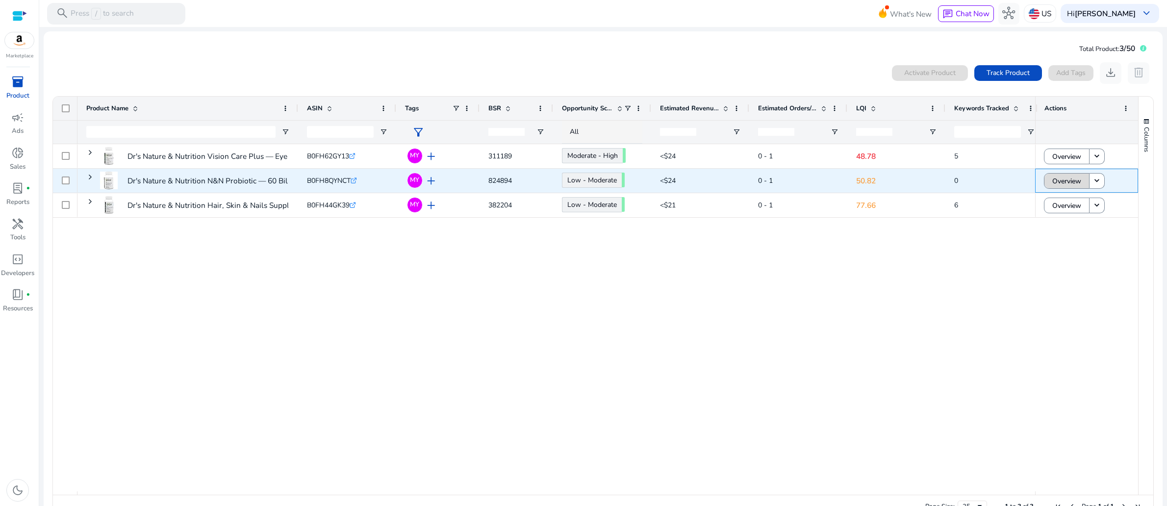
click at [1060, 191] on span "Overview" at bounding box center [1066, 181] width 29 height 20
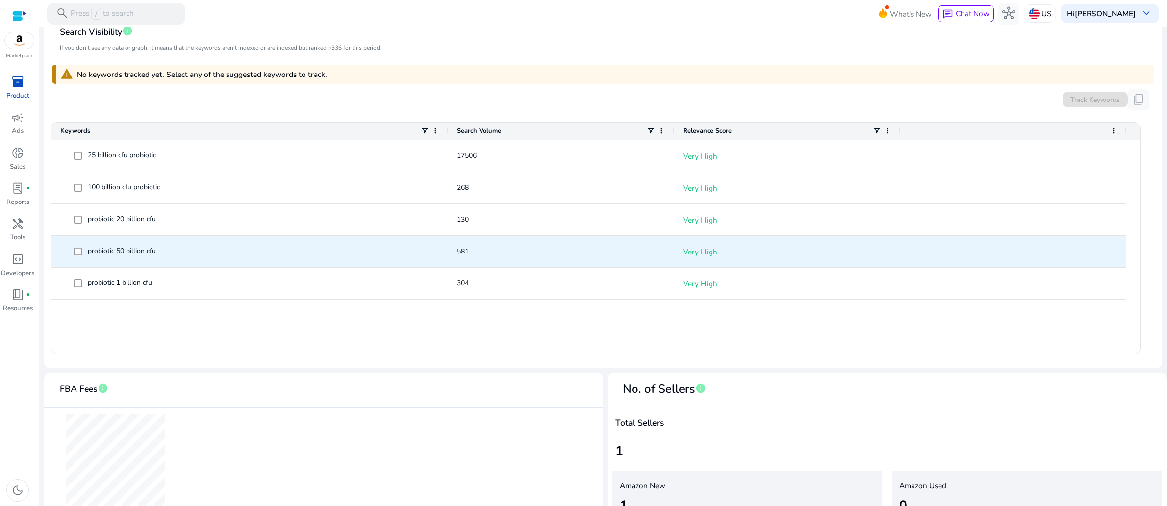
scroll to position [294, 0]
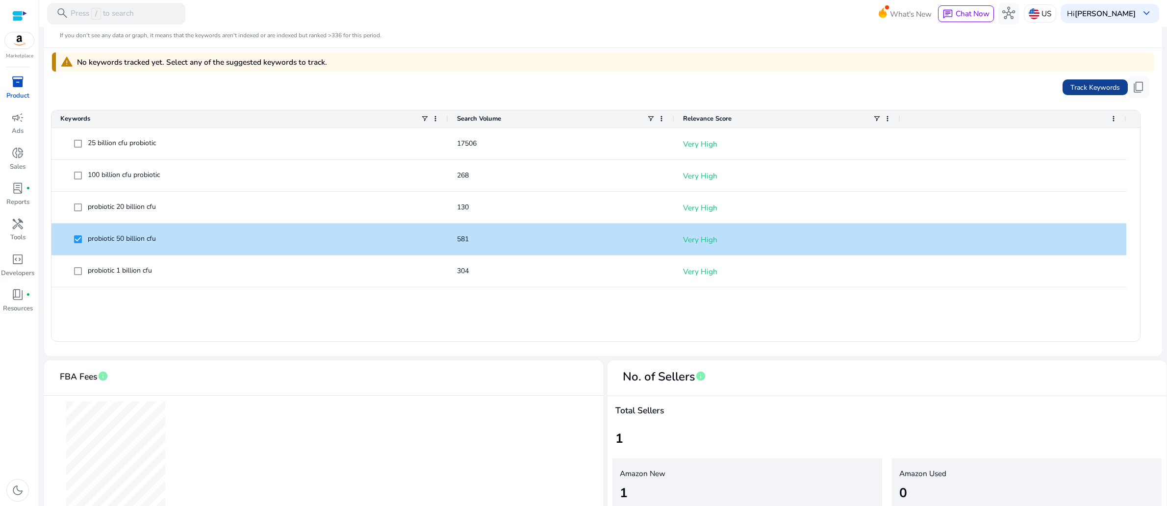
click at [1078, 93] on span "Track Keywords" at bounding box center [1095, 87] width 50 height 10
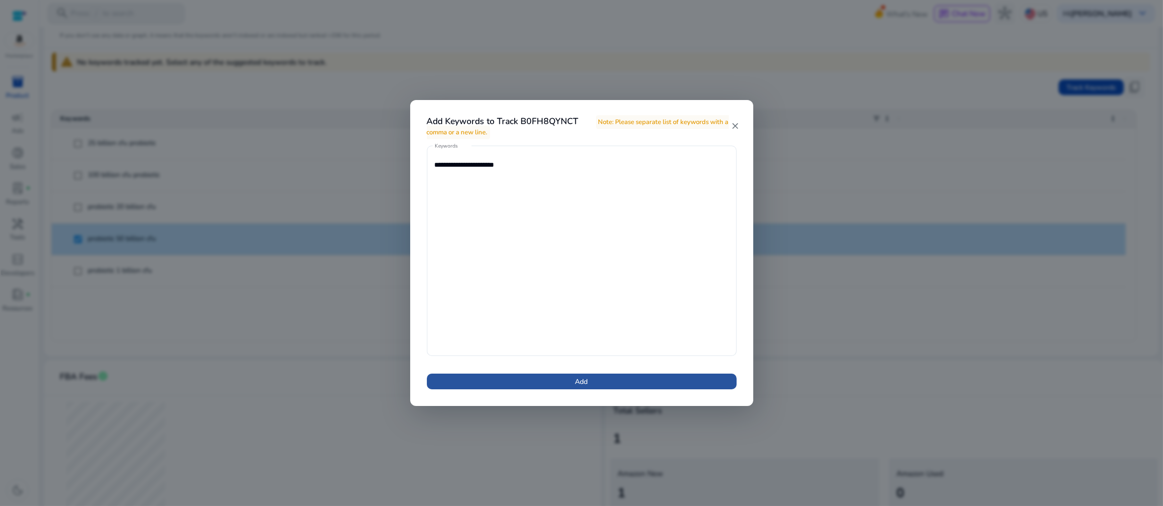
click at [584, 385] on span "Add" at bounding box center [581, 381] width 13 height 10
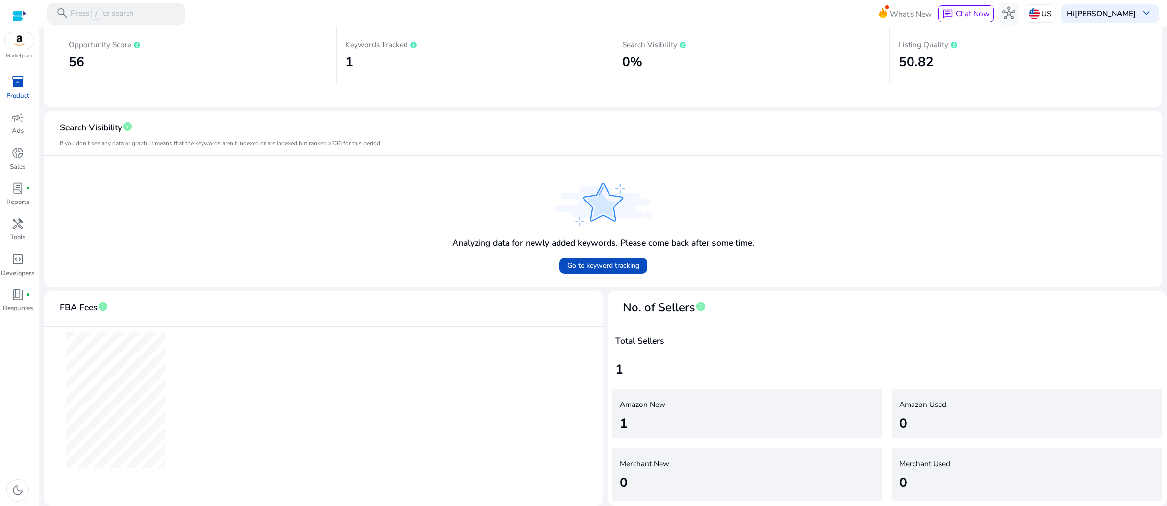
scroll to position [274, 0]
click at [592, 260] on span "Go to keyword tracking" at bounding box center [603, 265] width 72 height 10
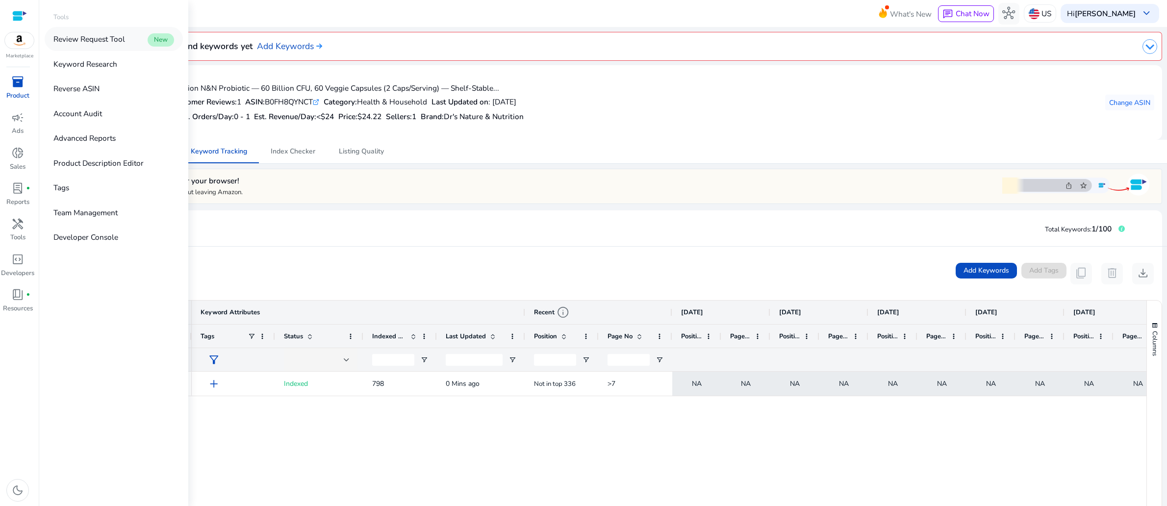
click at [125, 45] on p "Review Request Tool" at bounding box center [89, 38] width 72 height 11
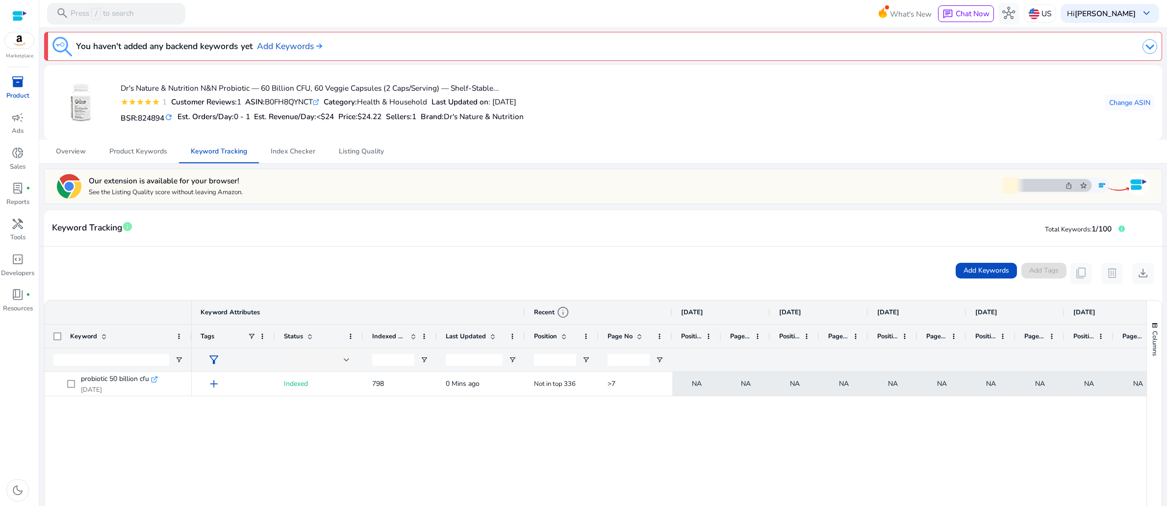
click at [414, 247] on mat-card-header "Keyword Tracking info Total Keywords: 1/100" at bounding box center [603, 232] width 1118 height 27
click at [304, 155] on span "Index Checker" at bounding box center [293, 151] width 45 height 7
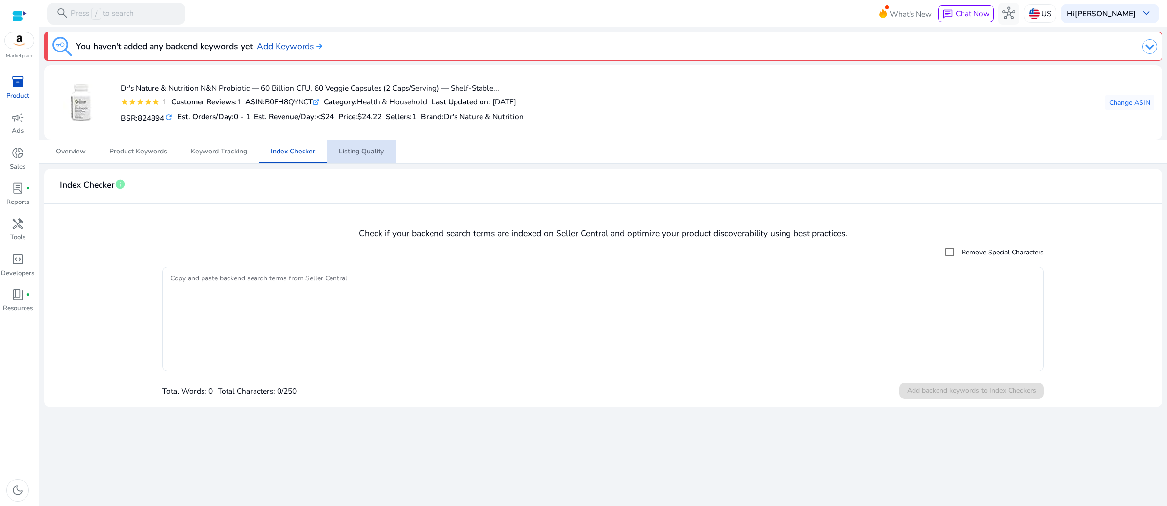
click at [372, 155] on span "Listing Quality" at bounding box center [361, 151] width 45 height 7
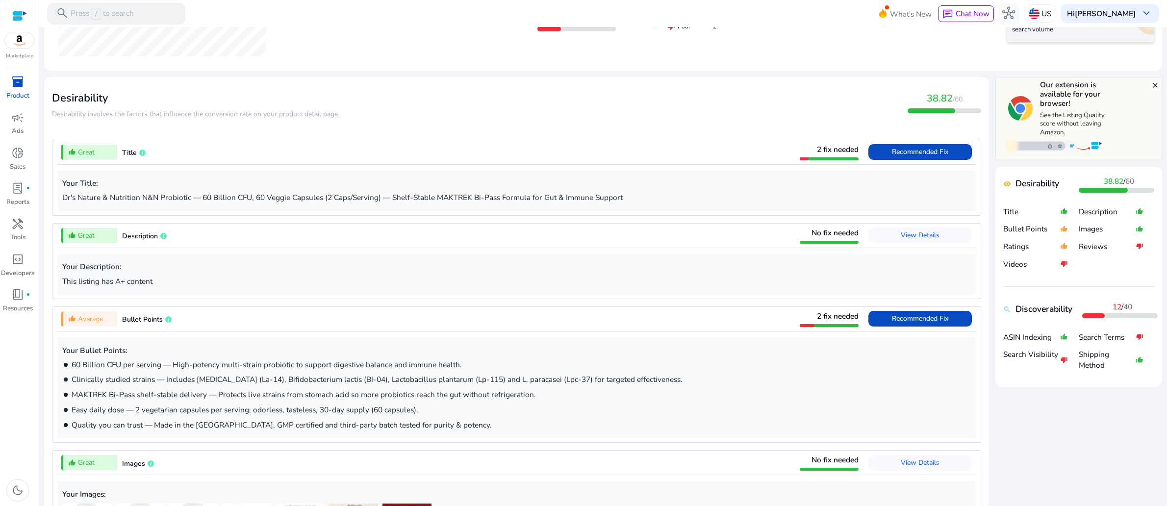
scroll to position [307, 0]
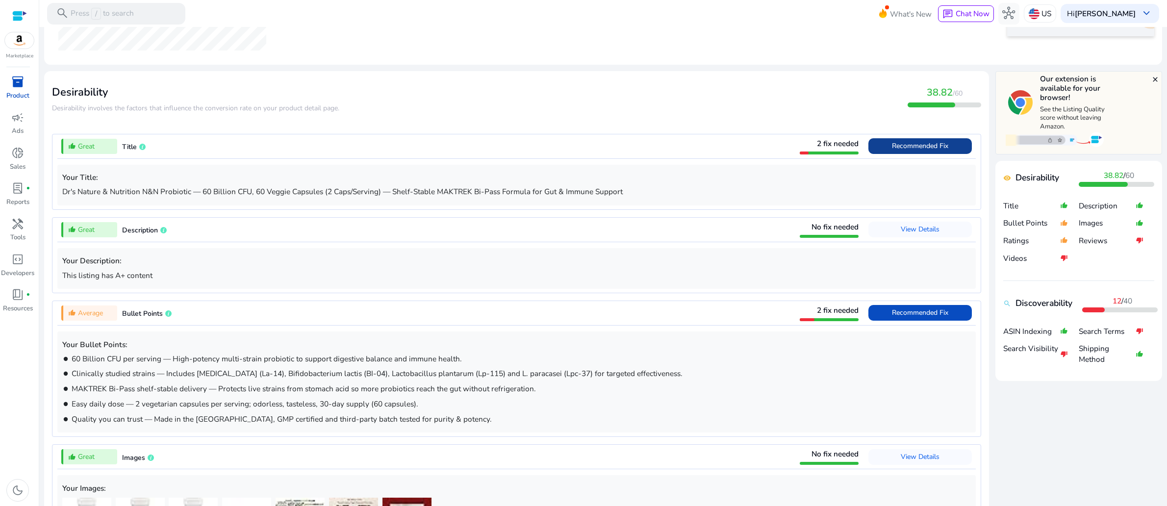
click at [868, 158] on span at bounding box center [919, 146] width 103 height 24
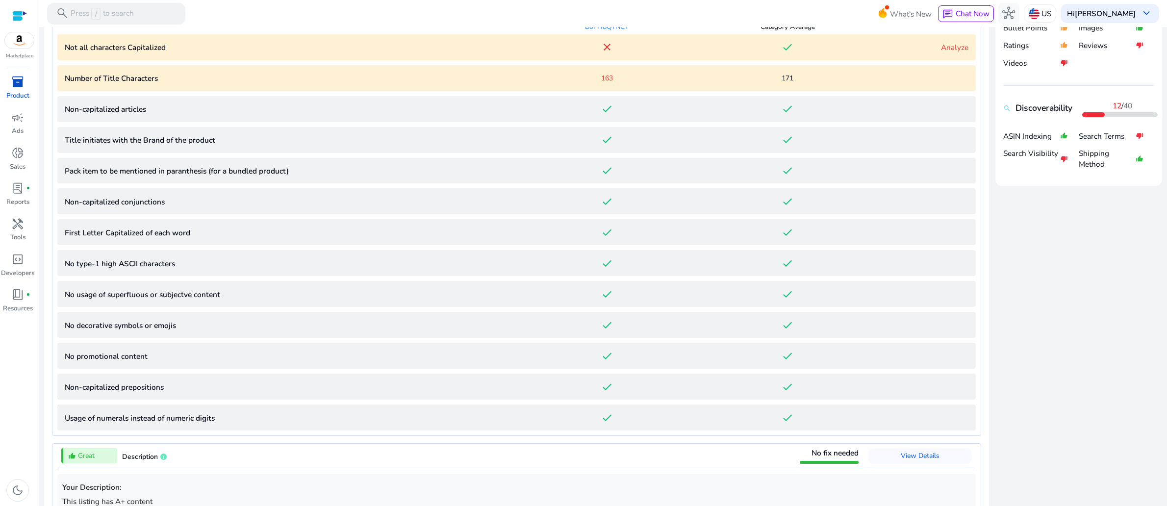
scroll to position [505, 0]
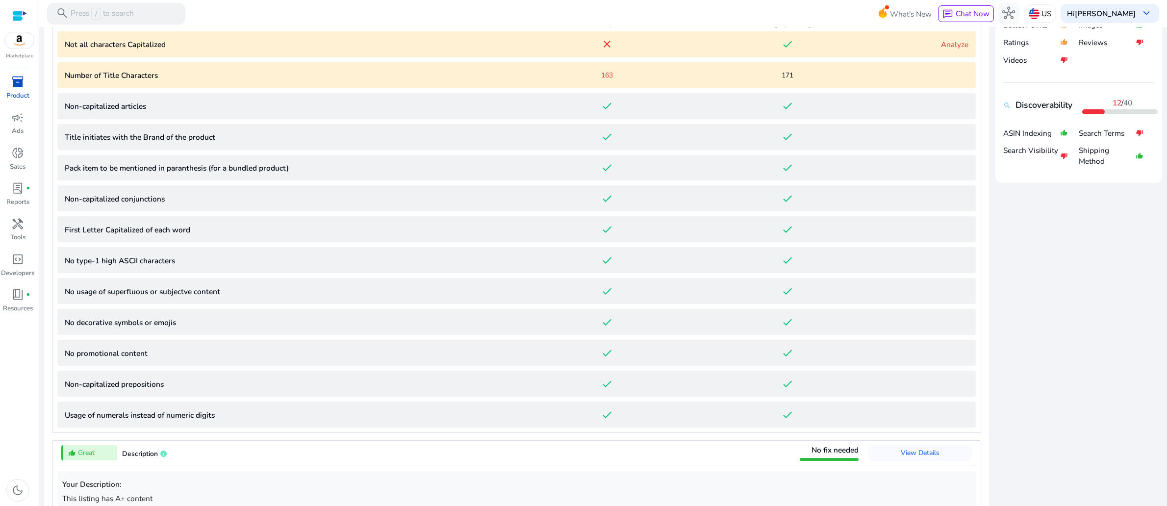
click at [941, 50] on link "Analyze" at bounding box center [954, 44] width 27 height 10
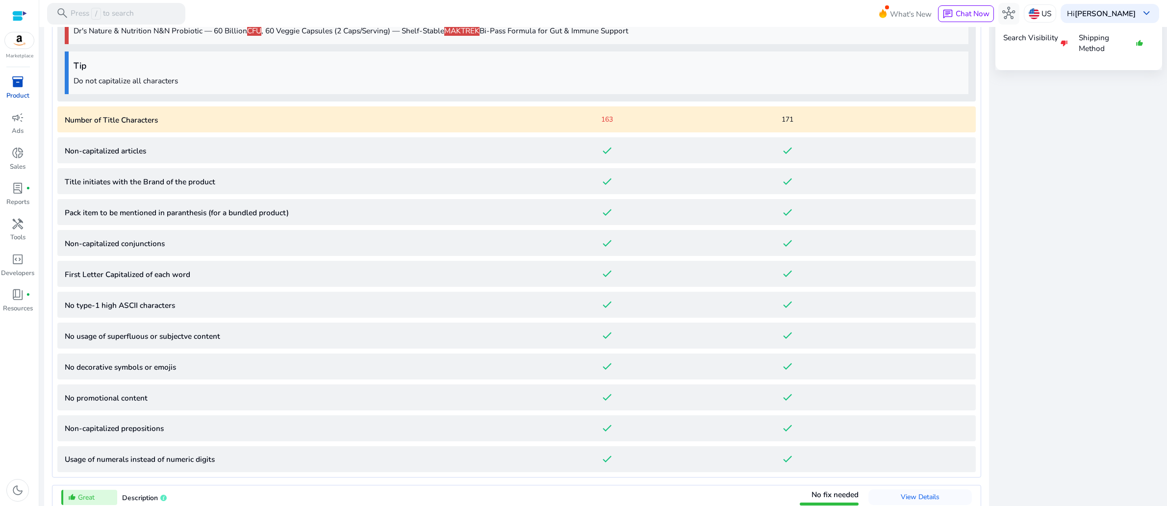
scroll to position [622, 0]
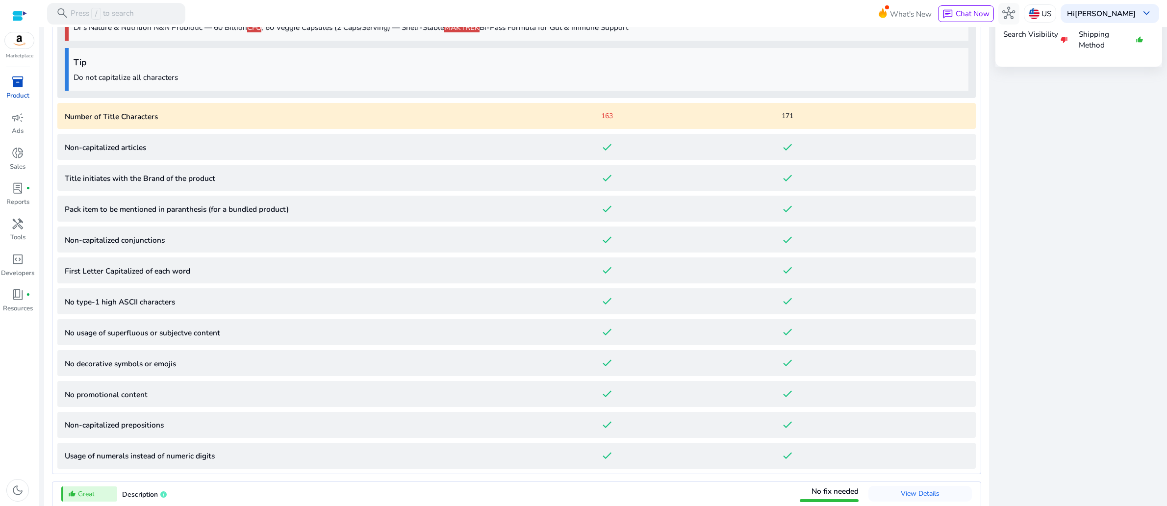
click at [821, 121] on div "171" at bounding box center [787, 116] width 181 height 10
click at [152, 122] on p "Number of Title Characters" at bounding box center [291, 116] width 452 height 11
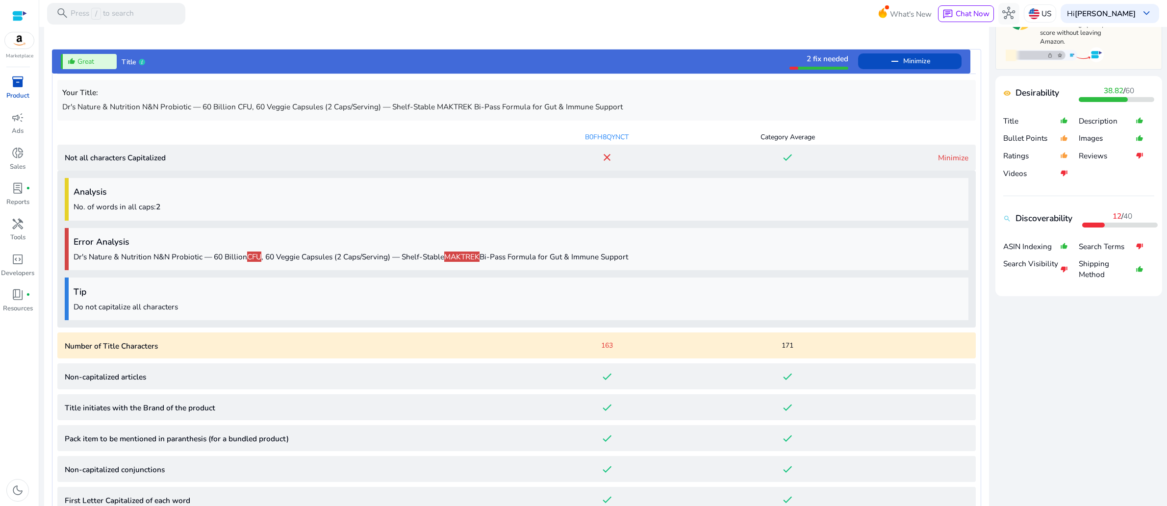
scroll to position [376, 0]
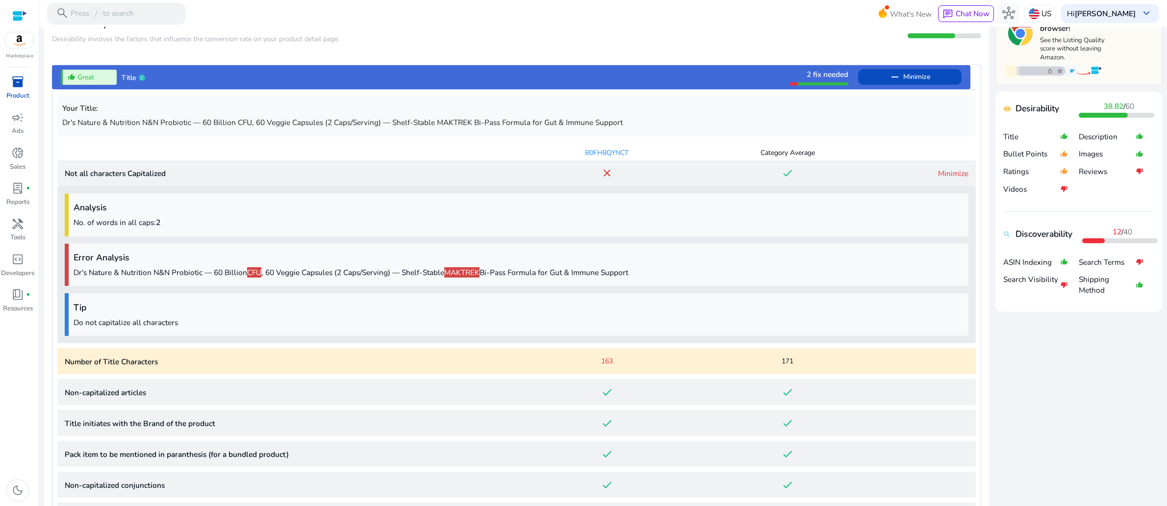
click at [940, 178] on link "Minimize" at bounding box center [953, 173] width 30 height 10
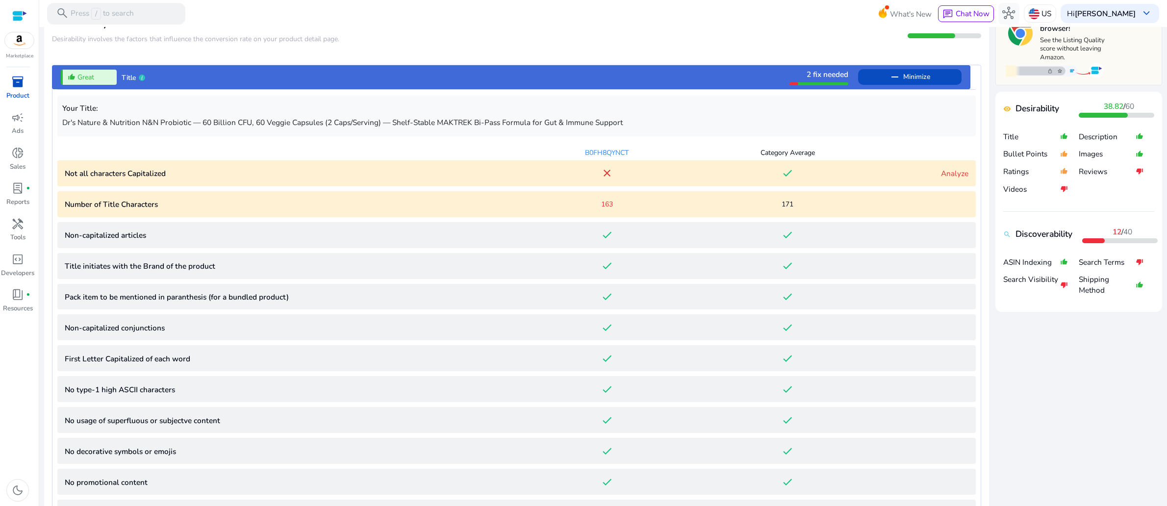
click at [494, 210] on p "Number of Title Characters" at bounding box center [291, 204] width 452 height 11
click at [602, 209] on span "163" at bounding box center [607, 204] width 12 height 10
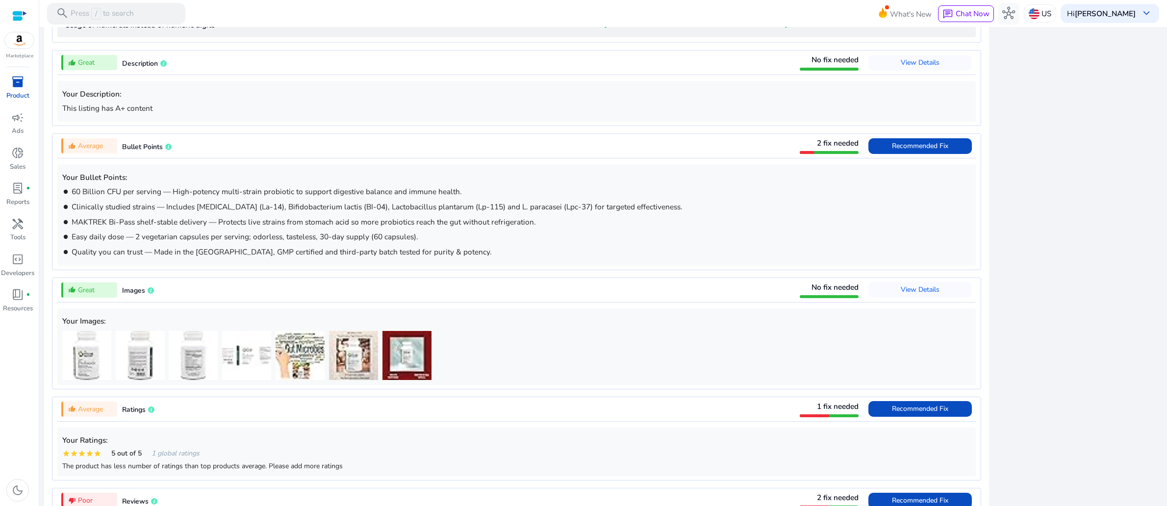
scroll to position [979, 0]
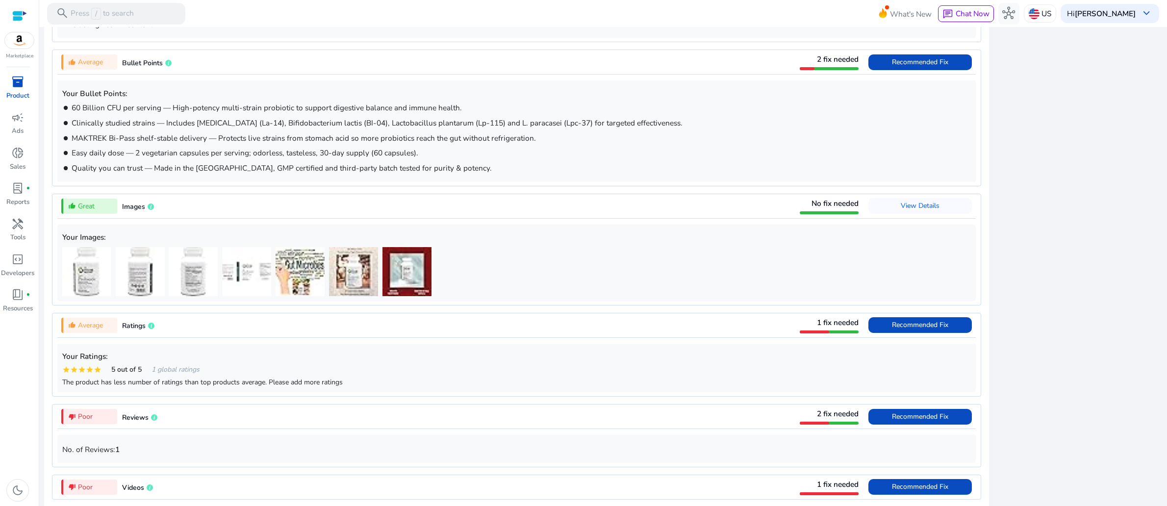
click at [755, 74] on div "thumb_up_alt Average Bullet Points 2 fix needed Recommended Fix" at bounding box center [516, 62] width 918 height 24
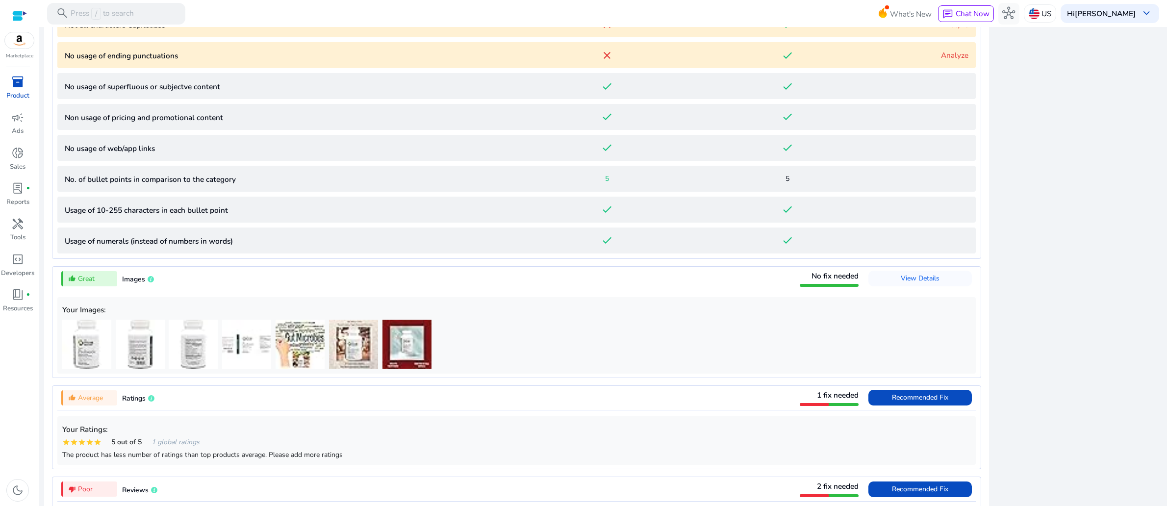
scroll to position [713, 0]
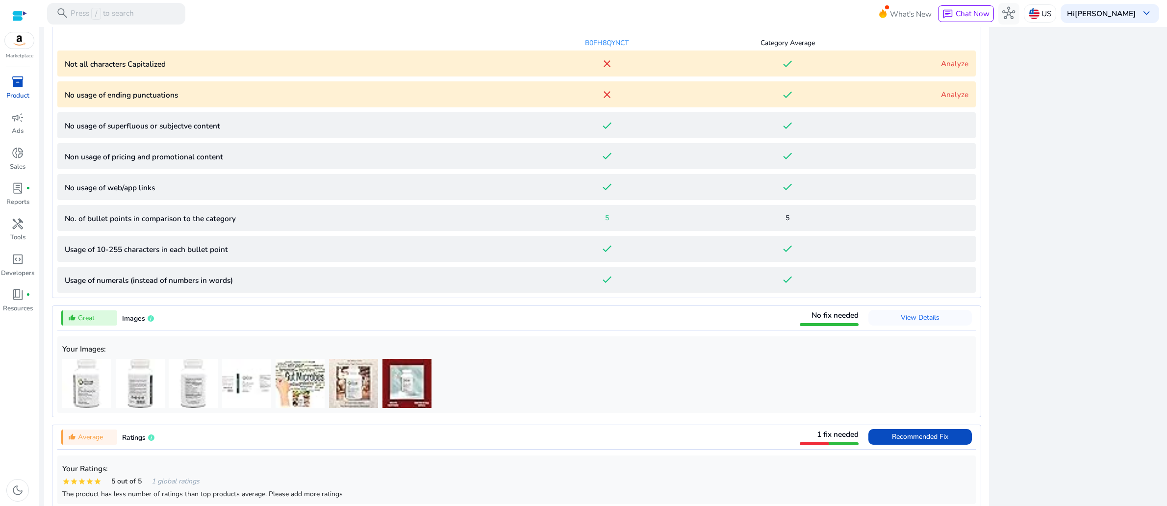
click at [941, 69] on link "Analyze" at bounding box center [954, 63] width 27 height 10
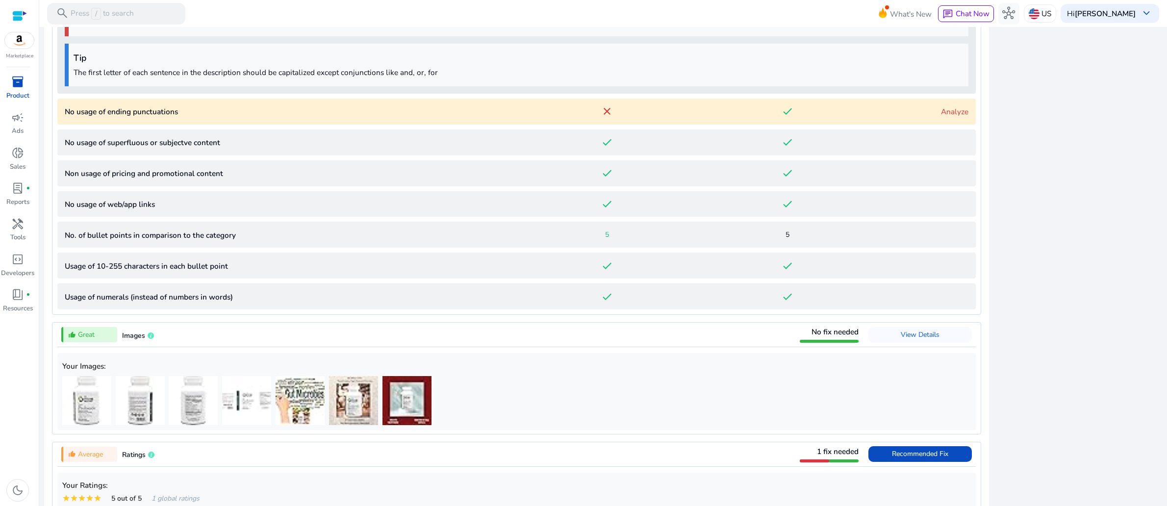
scroll to position [937, 0]
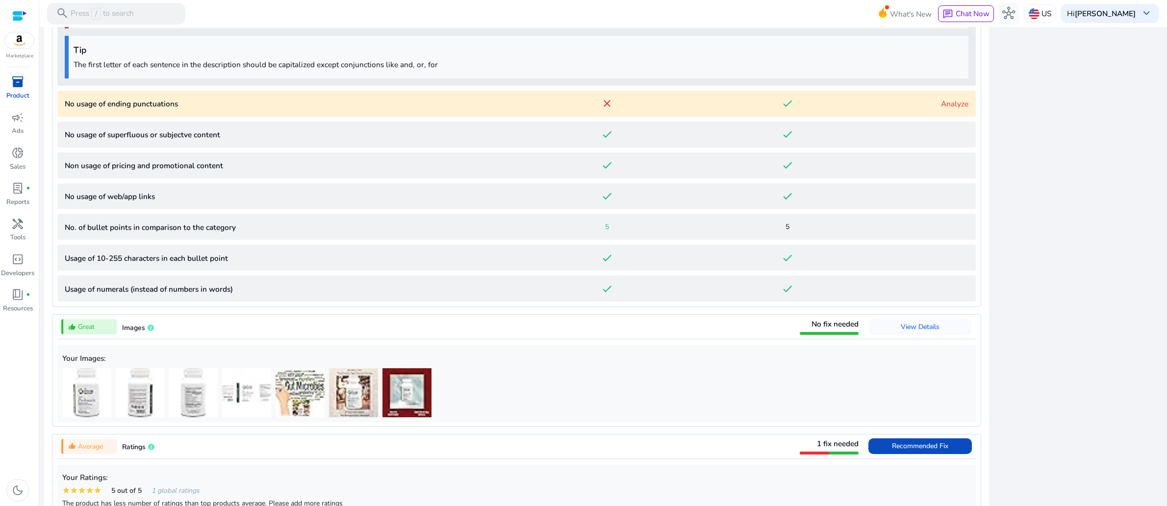
click at [944, 109] on link "Analyze" at bounding box center [954, 104] width 27 height 10
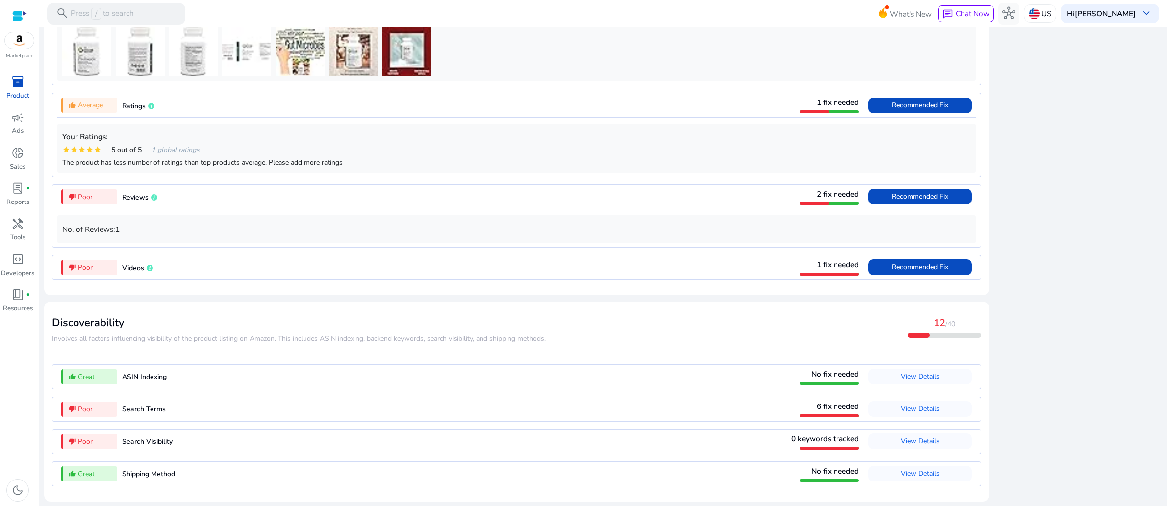
scroll to position [2035, 0]
click at [900, 404] on span "View Details" at bounding box center [919, 408] width 39 height 9
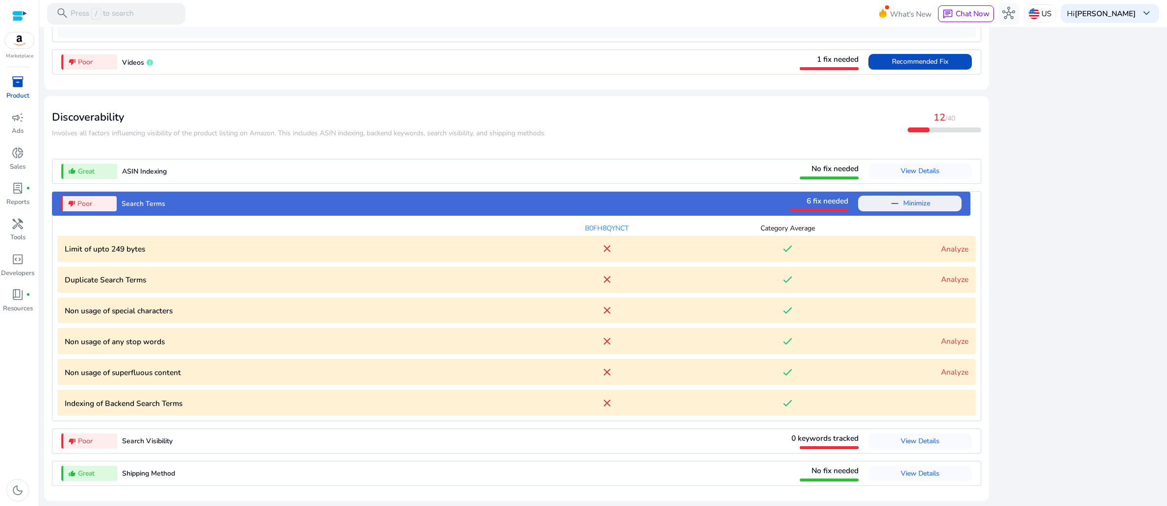
scroll to position [1305, 0]
click at [942, 236] on bytes "Limit of upto 249 bytes close done Analyze" at bounding box center [516, 249] width 918 height 26
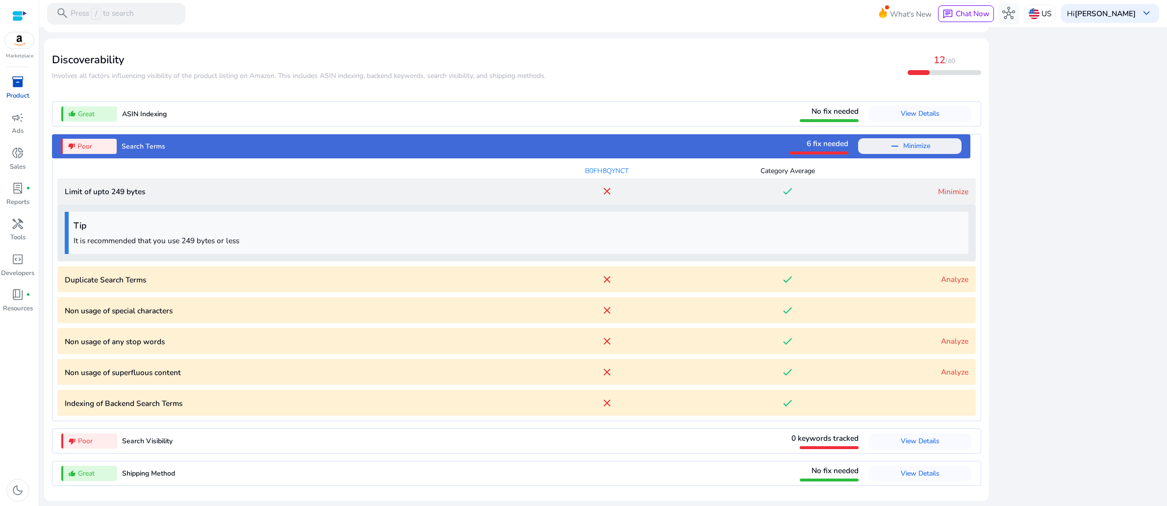
scroll to position [1379, 0]
click at [941, 274] on link "Analyze" at bounding box center [954, 279] width 27 height 10
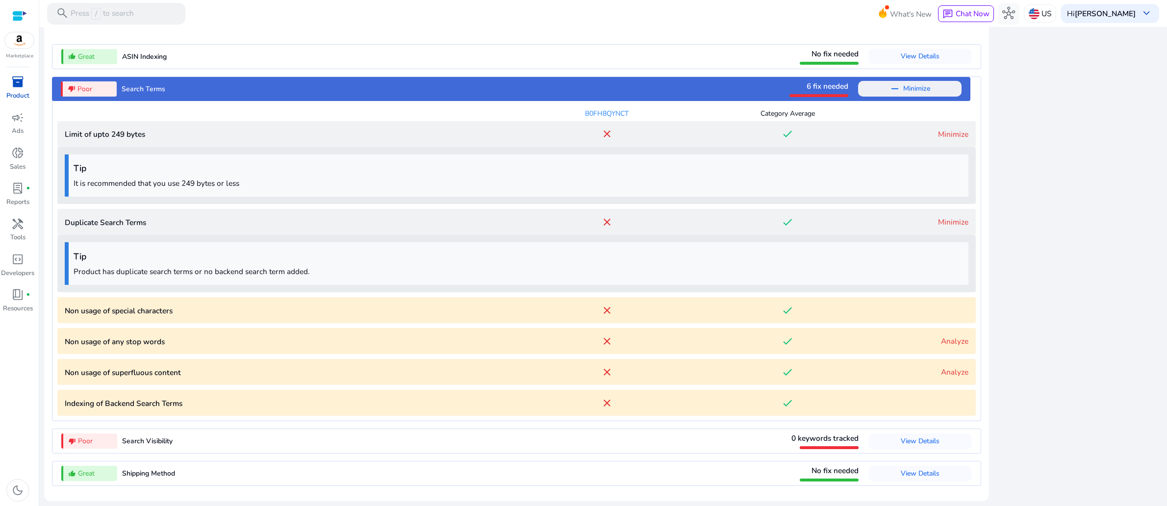
scroll to position [1452, 0]
click at [941, 336] on link "Analyze" at bounding box center [954, 341] width 27 height 10
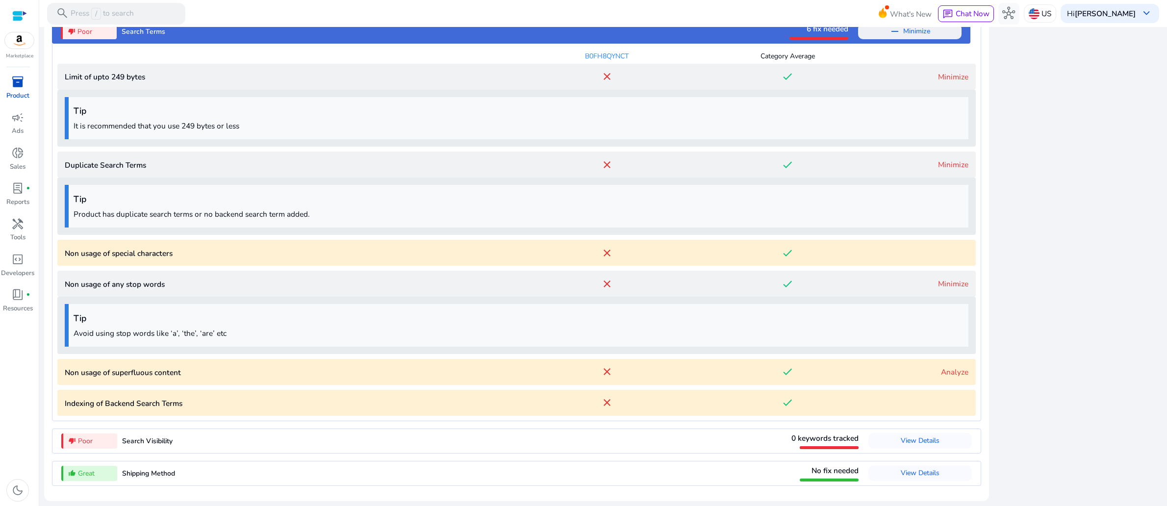
scroll to position [1526, 0]
click at [941, 367] on link "Analyze" at bounding box center [954, 372] width 27 height 10
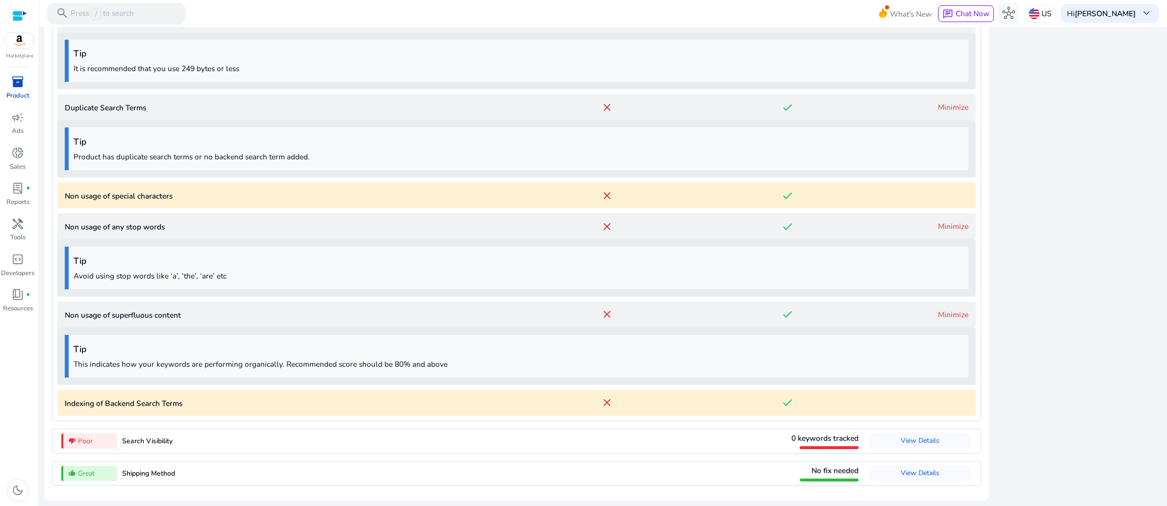
scroll to position [1600, 0]
click at [256, 398] on p "Indexing of Backend Search Terms" at bounding box center [291, 403] width 452 height 11
click at [900, 436] on span "View Details" at bounding box center [919, 440] width 39 height 9
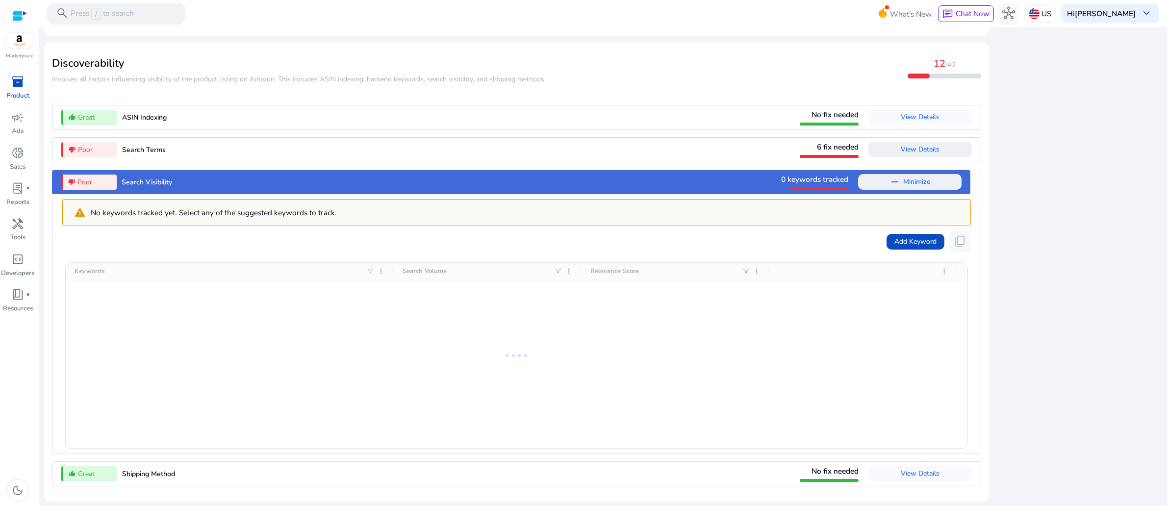
click at [337, 207] on p "No keywords tracked yet. Select any of the suggested keywords to track." at bounding box center [214, 212] width 246 height 11
click at [145, 177] on span "Search Visibility" at bounding box center [147, 181] width 50 height 9
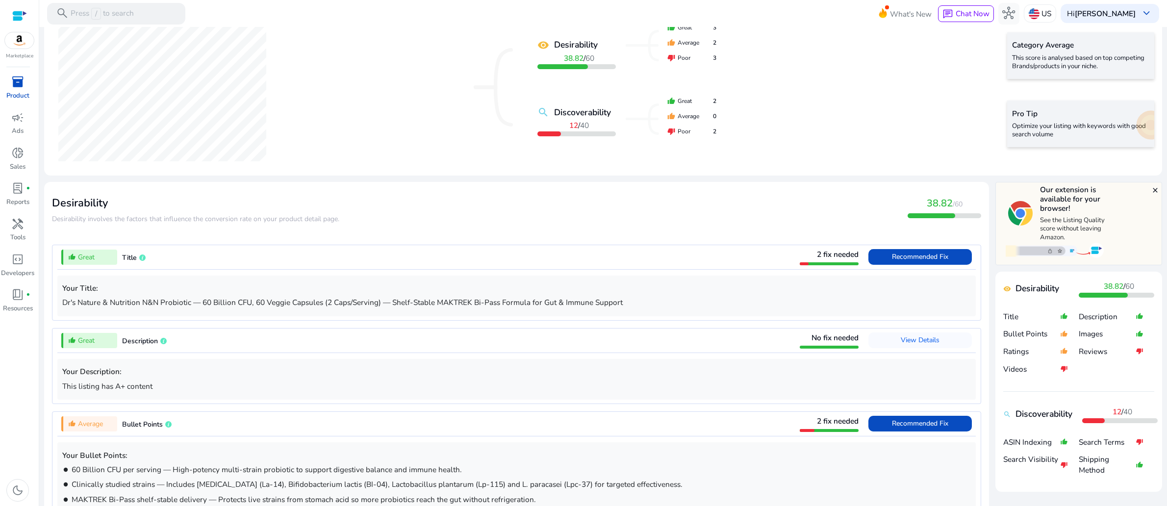
scroll to position [0, 0]
